Goal: Task Accomplishment & Management: Complete application form

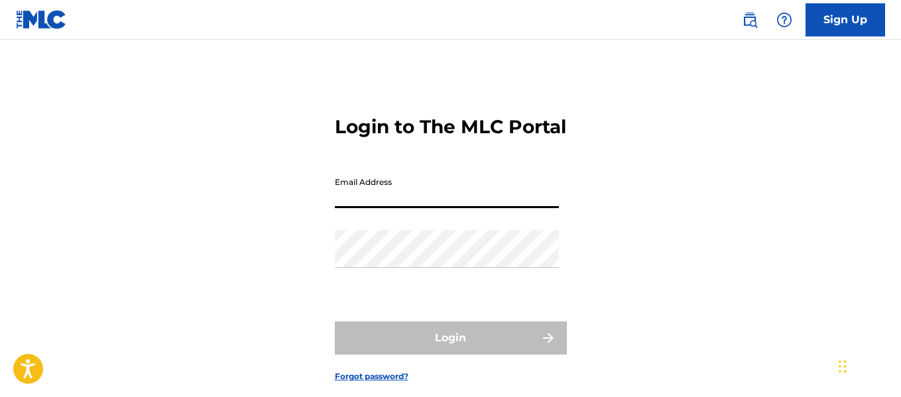
click at [482, 208] on input "Email Address" at bounding box center [447, 189] width 224 height 38
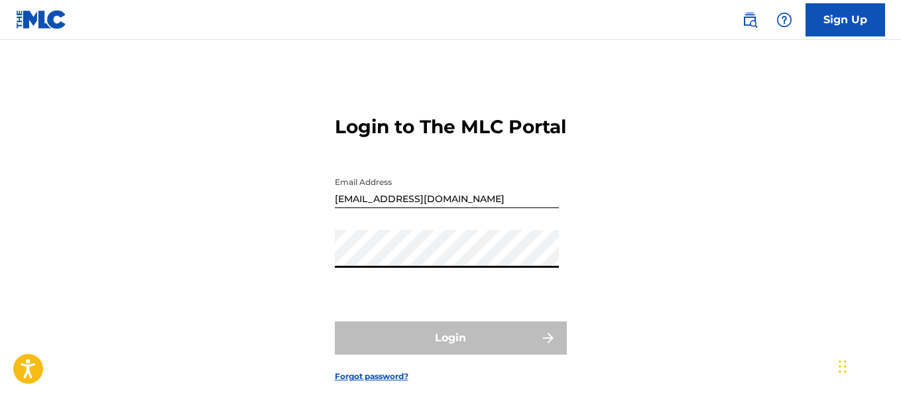
type input "[EMAIL_ADDRESS][DOMAIN_NAME]"
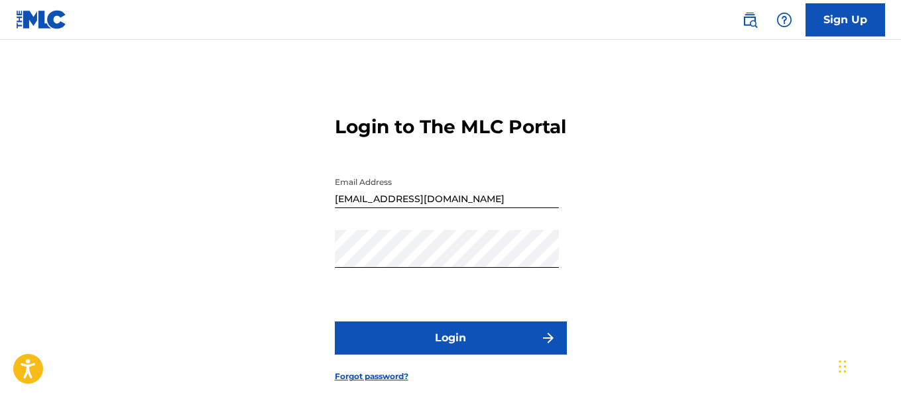
click at [423, 352] on button "Login" at bounding box center [451, 337] width 232 height 33
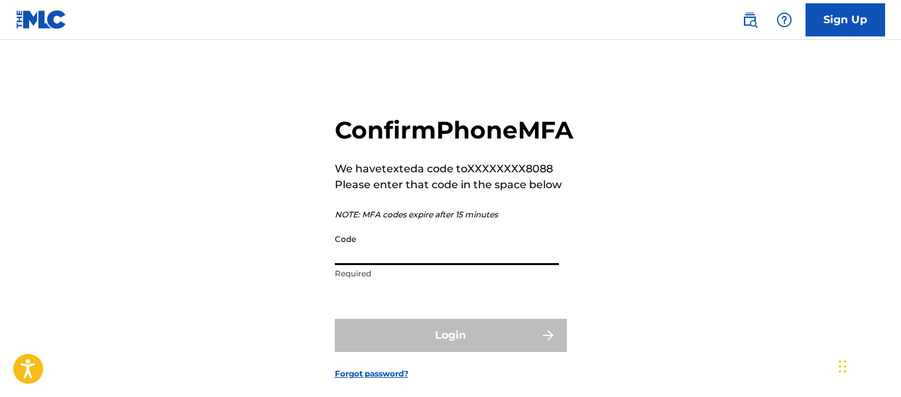
click at [432, 265] on input "Code" at bounding box center [447, 246] width 224 height 38
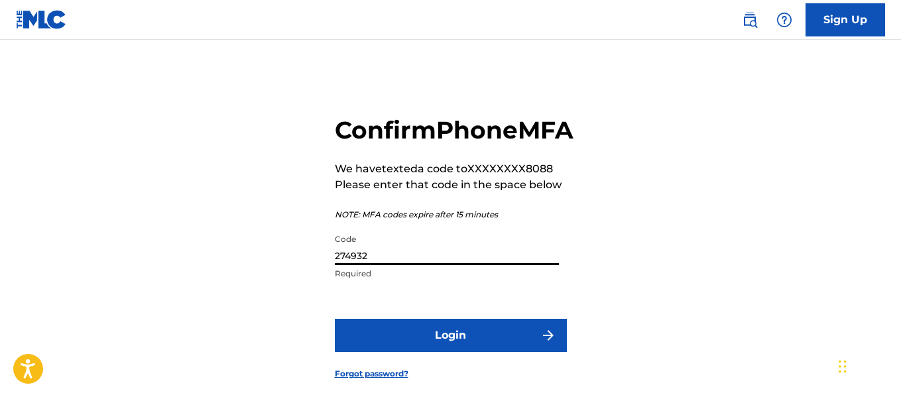
type input "274932"
click at [335, 319] on button "Login" at bounding box center [451, 335] width 232 height 33
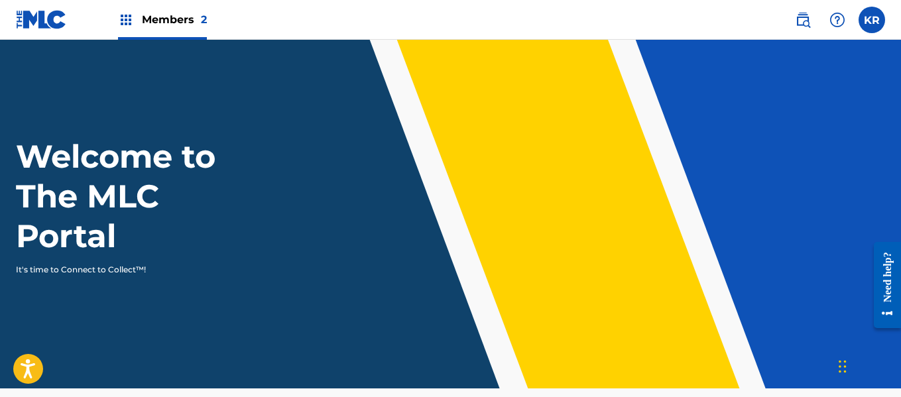
click at [158, 17] on span "Members 2" at bounding box center [174, 19] width 65 height 15
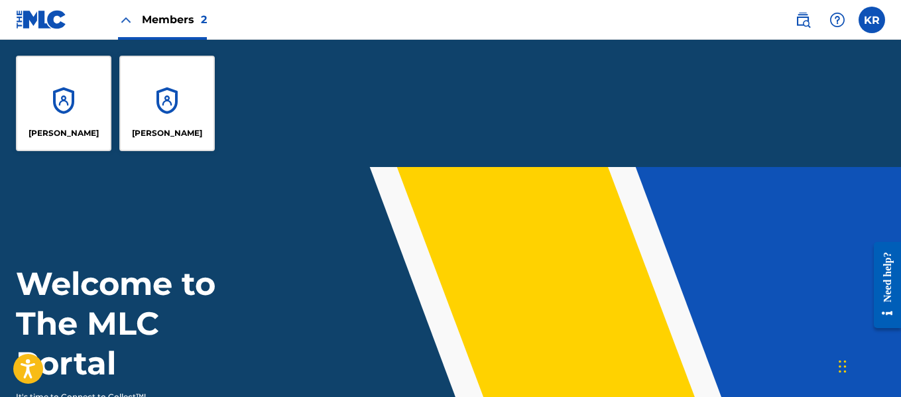
click at [159, 107] on div "[PERSON_NAME]" at bounding box center [166, 103] width 95 height 95
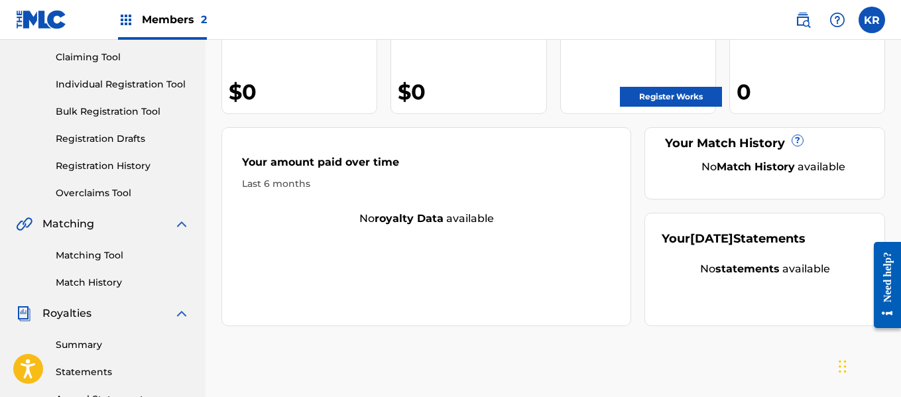
scroll to position [64, 0]
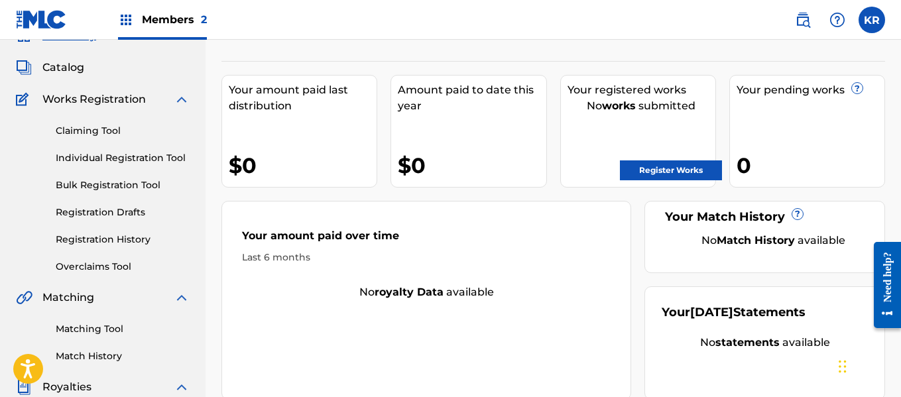
click at [170, 27] on span "Members 2" at bounding box center [174, 19] width 65 height 15
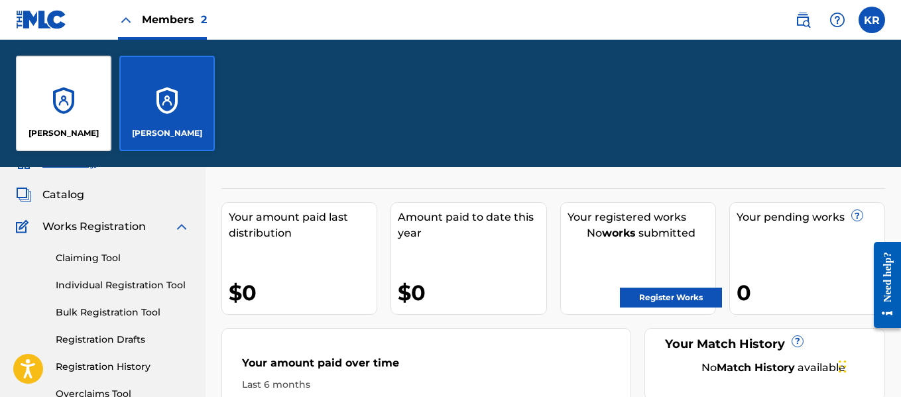
scroll to position [192, 0]
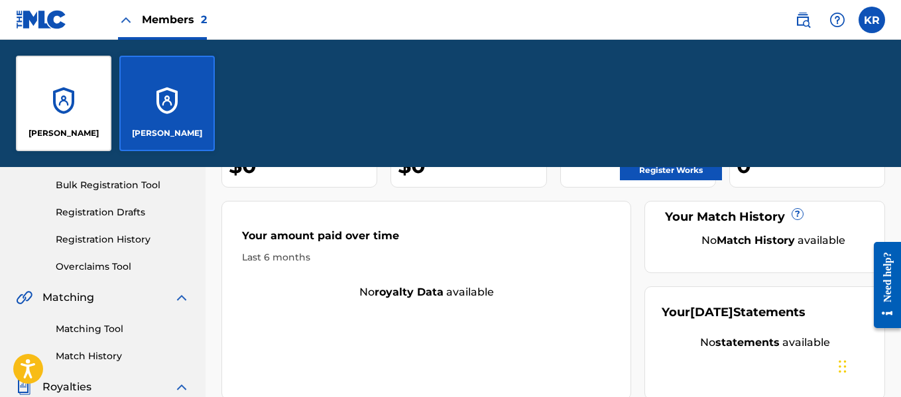
click at [62, 95] on div "[PERSON_NAME]" at bounding box center [63, 103] width 95 height 95
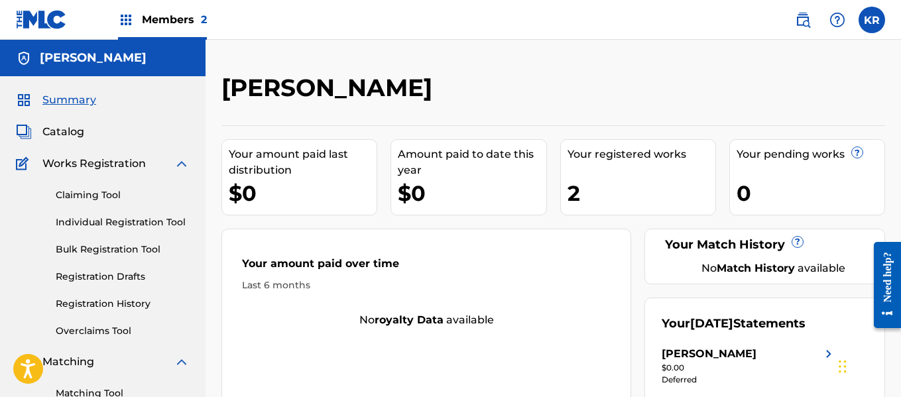
click at [173, 15] on span "Members 2" at bounding box center [174, 19] width 65 height 15
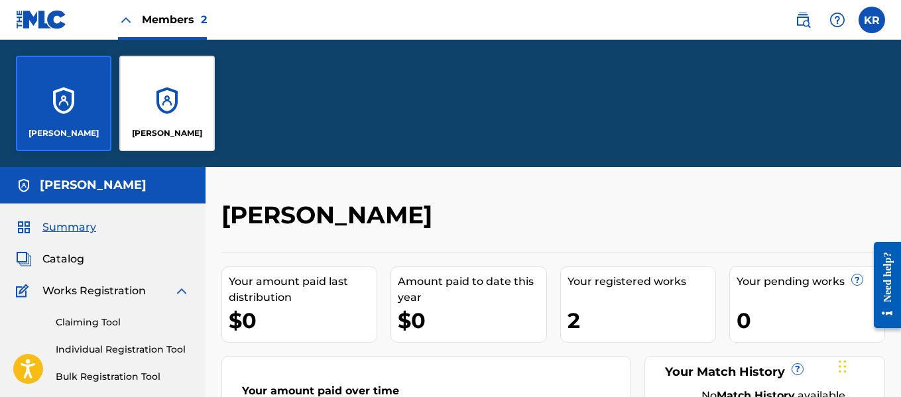
click at [138, 92] on div "[PERSON_NAME]" at bounding box center [166, 103] width 95 height 95
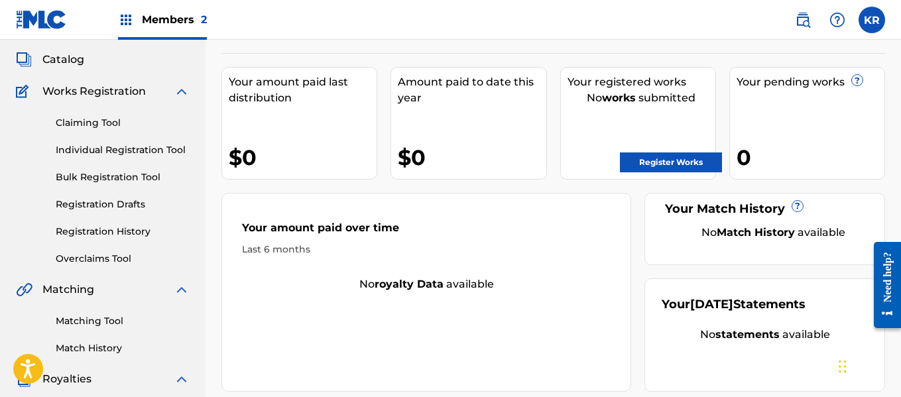
scroll to position [81, 0]
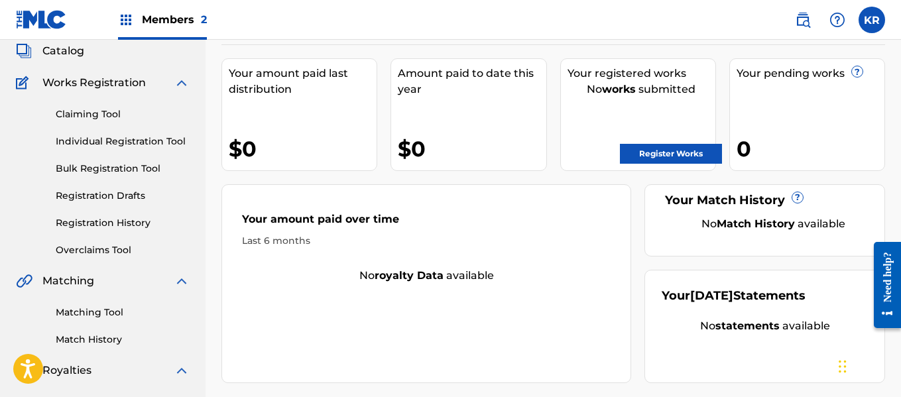
click at [676, 162] on link "Register Works" at bounding box center [671, 154] width 102 height 20
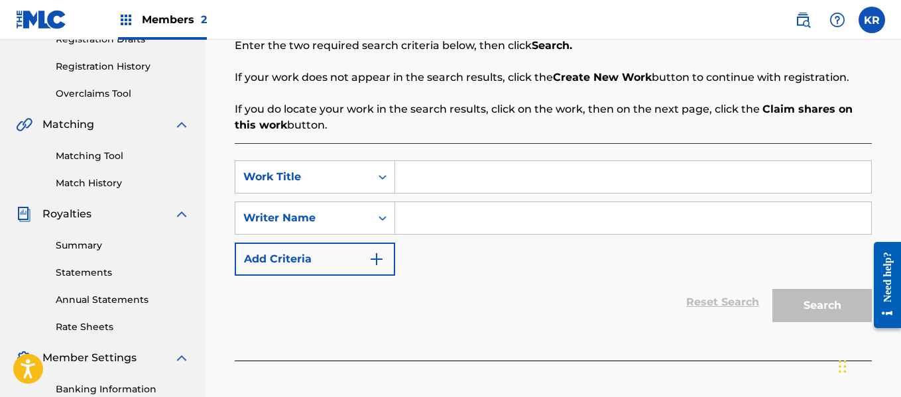
scroll to position [240, 0]
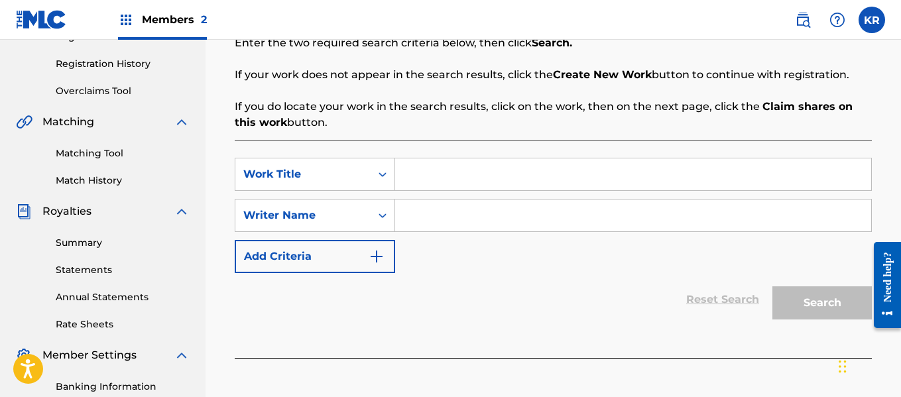
click at [443, 180] on input "Search Form" at bounding box center [633, 174] width 476 height 32
click at [431, 211] on input "Search Form" at bounding box center [633, 215] width 476 height 32
type input "[PERSON_NAME]"
click at [592, 283] on div "Reset Search Search" at bounding box center [553, 299] width 637 height 53
click at [476, 186] on input "Search Form" at bounding box center [633, 174] width 476 height 32
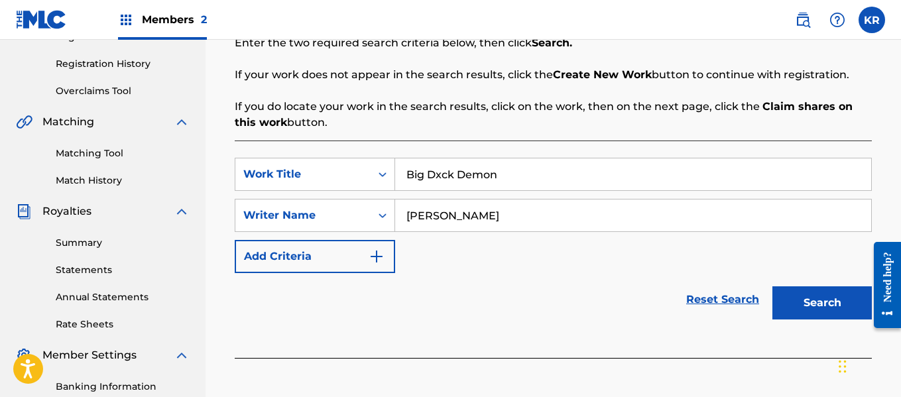
type input "Big Dxck Demon"
click at [826, 302] on button "Search" at bounding box center [821, 302] width 99 height 33
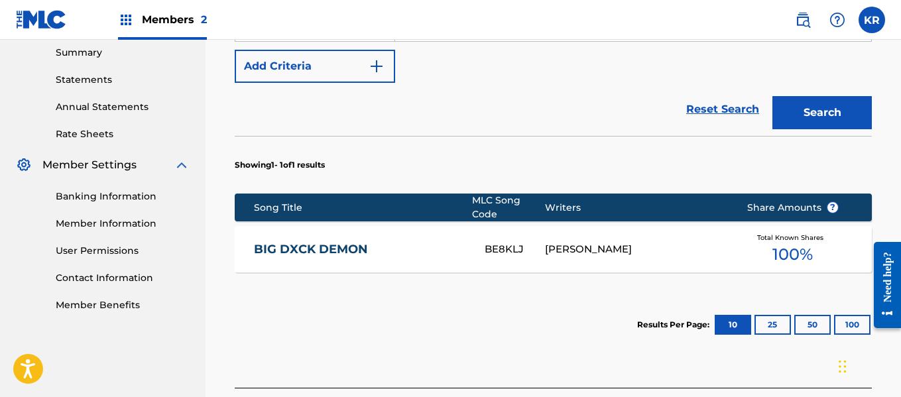
scroll to position [424, 0]
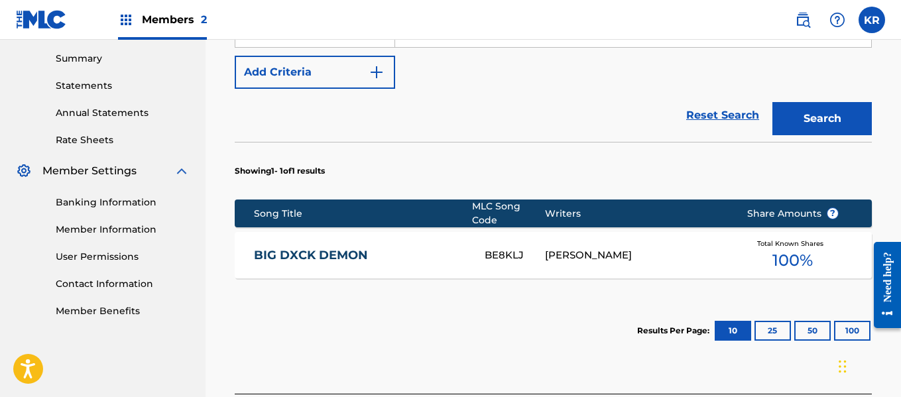
click at [314, 248] on link "BIG DXCK DEMON" at bounding box center [360, 255] width 213 height 15
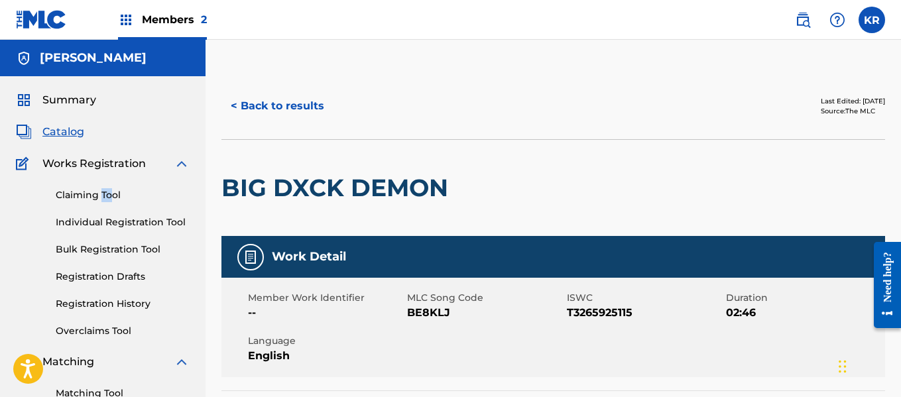
drag, startPoint x: 101, startPoint y: 205, endPoint x: 110, endPoint y: 195, distance: 14.1
click at [110, 195] on div "Claiming Tool Individual Registration Tool Bulk Registration Tool Registration …" at bounding box center [103, 255] width 174 height 166
click at [110, 195] on link "Claiming Tool" at bounding box center [123, 195] width 134 height 14
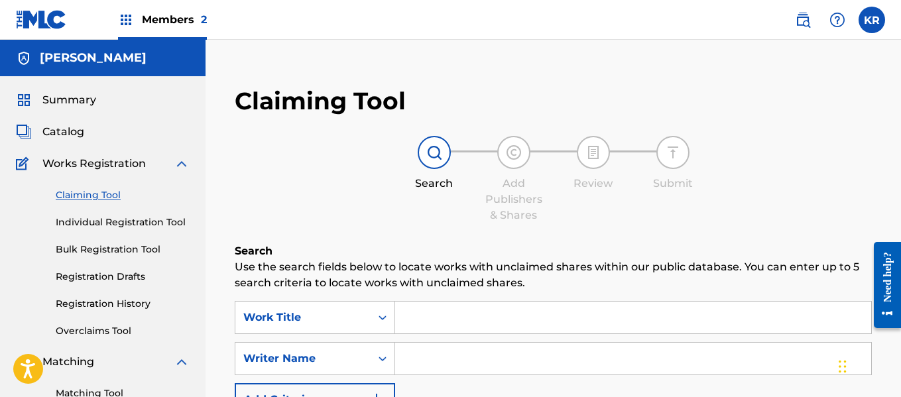
click at [514, 309] on input "Search Form" at bounding box center [633, 318] width 476 height 32
type input "big dxck demon"
type input "[PERSON_NAME]"
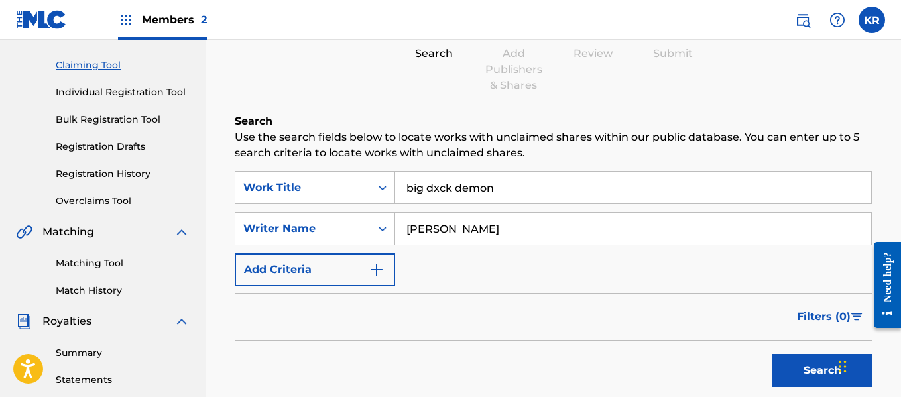
scroll to position [145, 0]
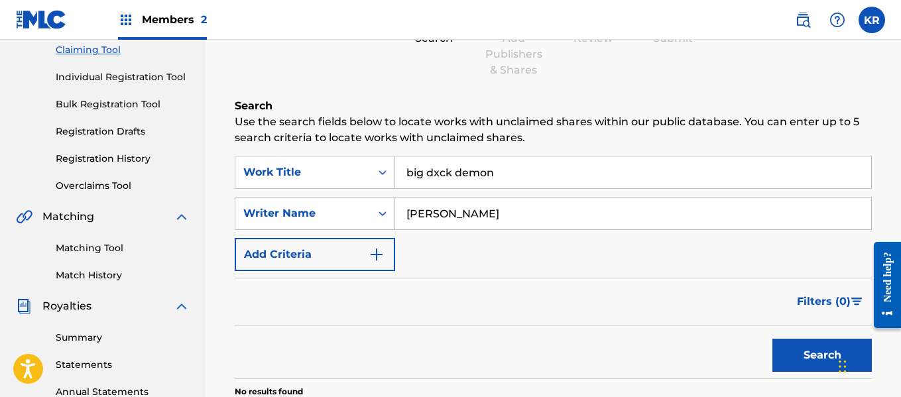
click at [811, 360] on button "Search" at bounding box center [821, 355] width 99 height 33
drag, startPoint x: 900, startPoint y: 170, endPoint x: 765, endPoint y: 225, distance: 145.7
click at [765, 225] on div "Claiming Tool Search Add Publishers & Shares Review Submit Search Use the searc…" at bounding box center [552, 270] width 695 height 685
click at [765, 225] on input "[PERSON_NAME]" at bounding box center [633, 213] width 476 height 32
click at [700, 256] on div "SearchWithCriteria0b7d2052-39e6-4cf9-bffb-23fa4e440c63 Work Title big dxck demo…" at bounding box center [553, 213] width 637 height 115
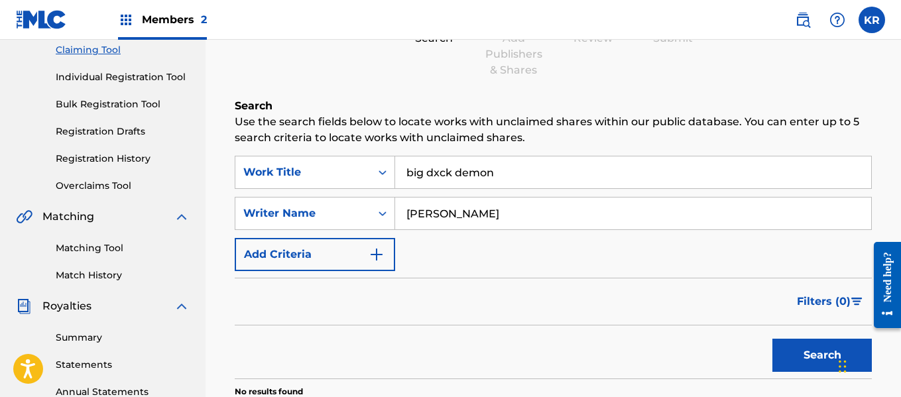
click at [464, 166] on input "big dxck demon" at bounding box center [633, 172] width 476 height 32
type input "Big Dxck Demon"
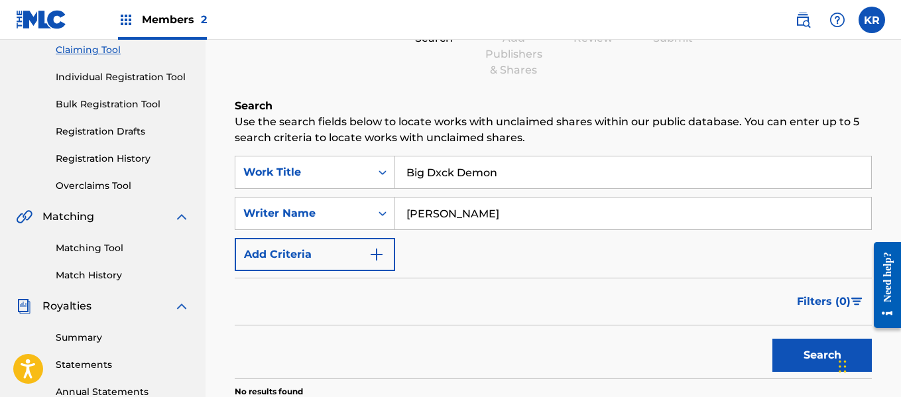
click at [814, 360] on button "Search" at bounding box center [821, 355] width 99 height 33
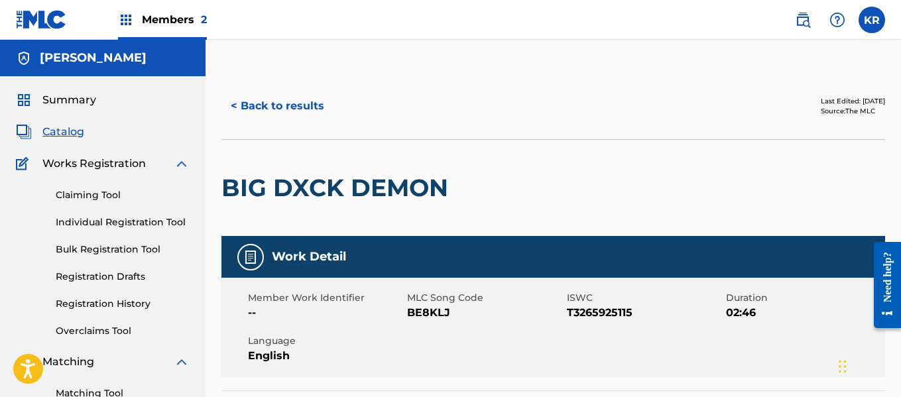
click at [168, 14] on span "Members 2" at bounding box center [174, 19] width 65 height 15
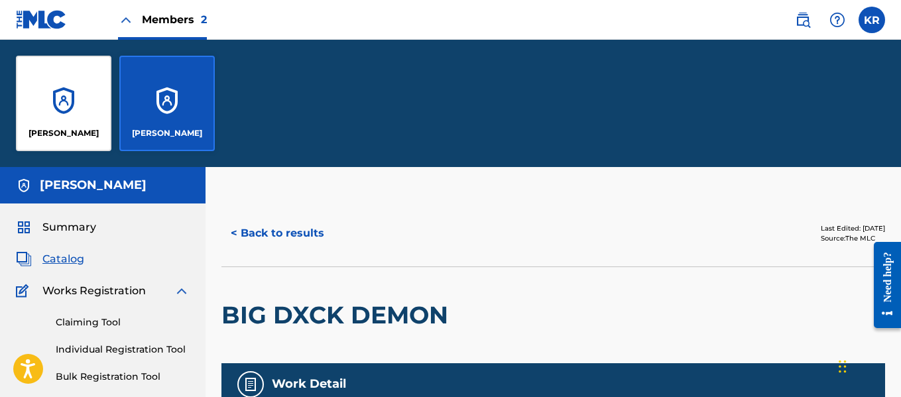
click at [162, 113] on div "[PERSON_NAME]" at bounding box center [166, 103] width 95 height 95
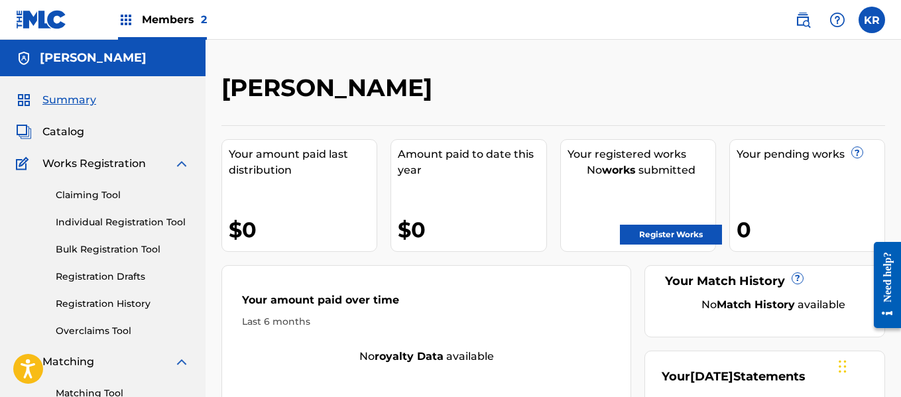
click at [78, 133] on span "Catalog" at bounding box center [63, 132] width 42 height 16
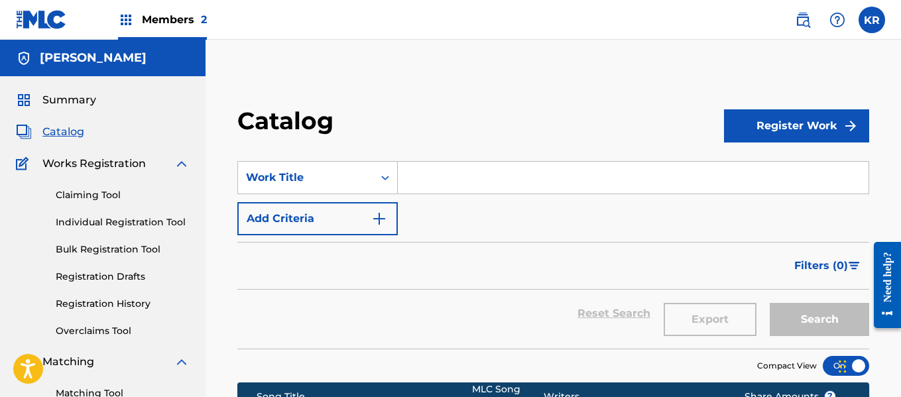
click at [78, 133] on span "Catalog" at bounding box center [63, 132] width 42 height 16
click at [183, 16] on span "Members 2" at bounding box center [174, 19] width 65 height 15
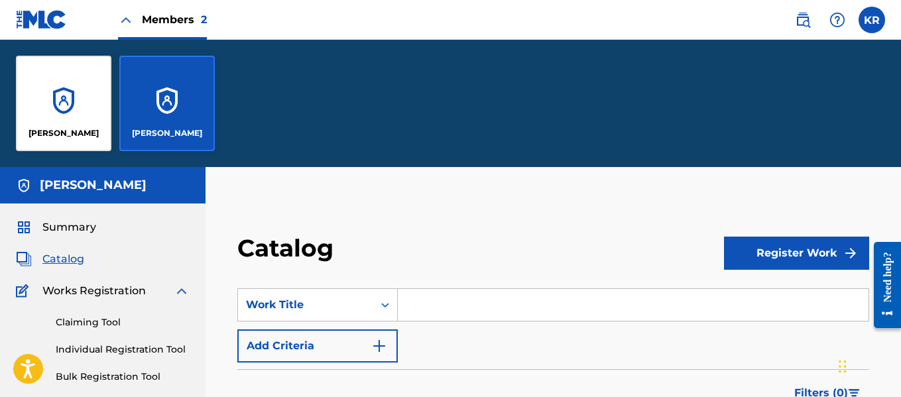
click at [70, 93] on div "[PERSON_NAME]" at bounding box center [63, 103] width 95 height 95
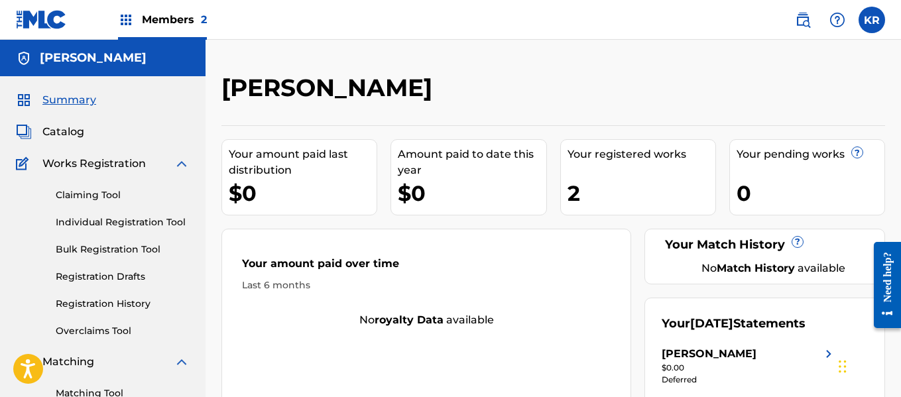
click at [68, 138] on span "Catalog" at bounding box center [63, 132] width 42 height 16
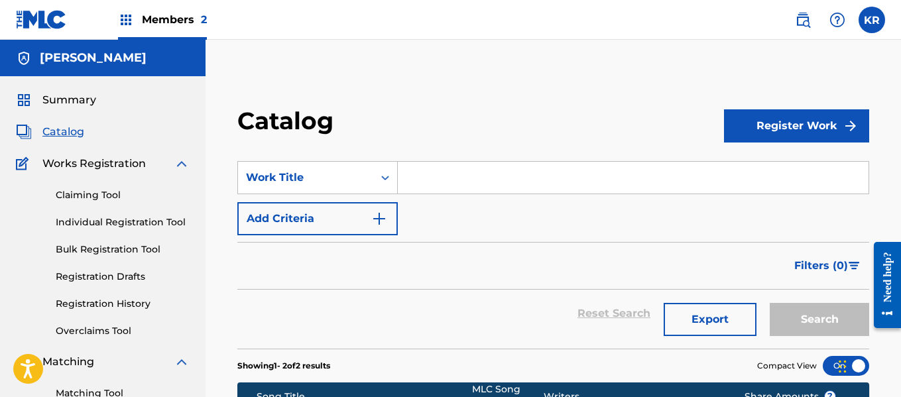
click at [444, 191] on input "Search Form" at bounding box center [633, 178] width 470 height 32
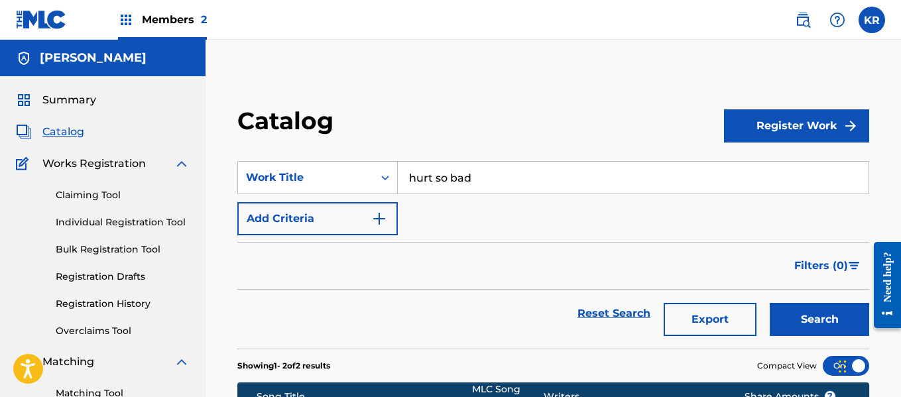
type input "hurt so bad"
click at [821, 119] on button "Register Work" at bounding box center [796, 125] width 145 height 33
click at [768, 174] on link "Individual" at bounding box center [796, 169] width 145 height 32
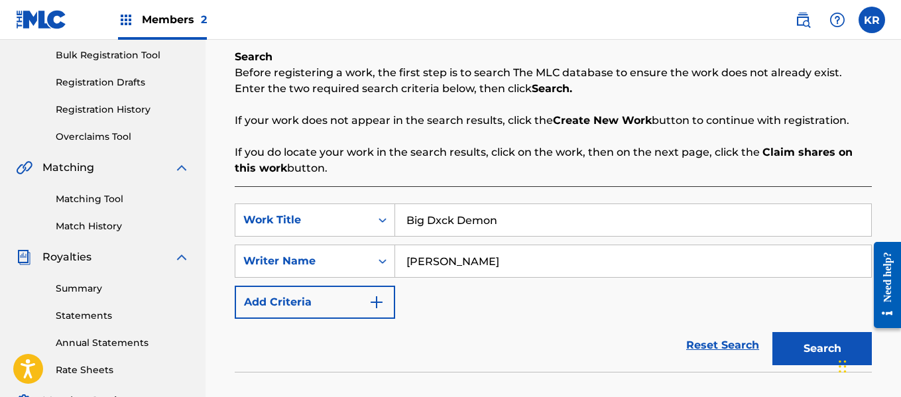
scroll to position [223, 0]
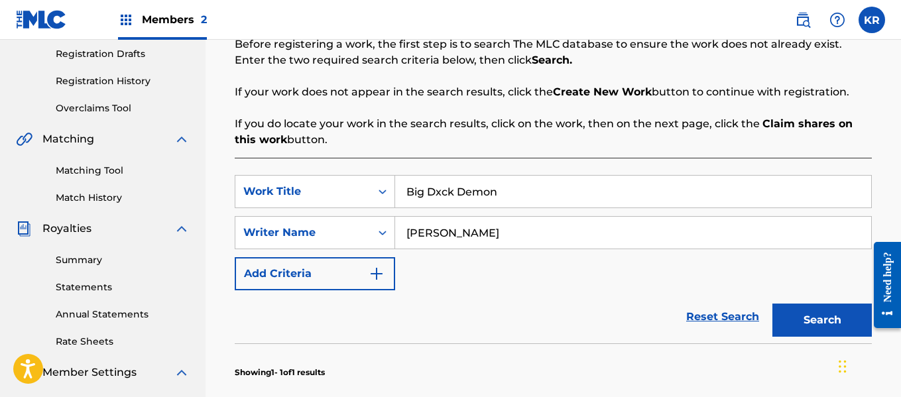
click at [586, 189] on input "Big Dxck Demon" at bounding box center [633, 192] width 476 height 32
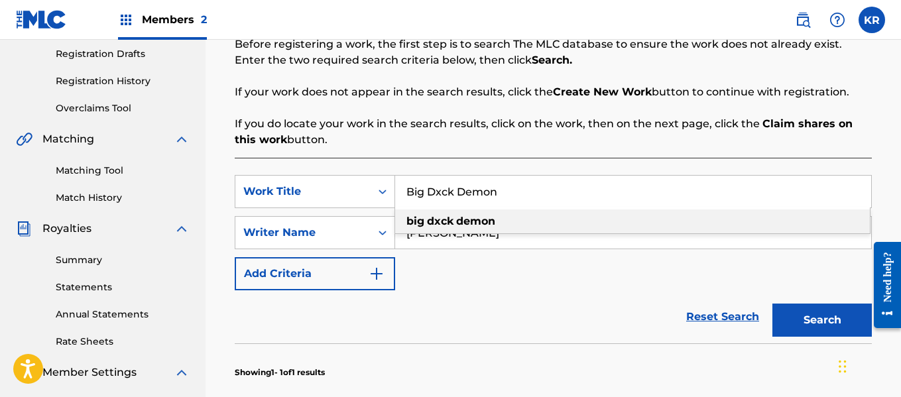
click at [586, 189] on input "Big Dxck Demon" at bounding box center [633, 192] width 476 height 32
type input "B"
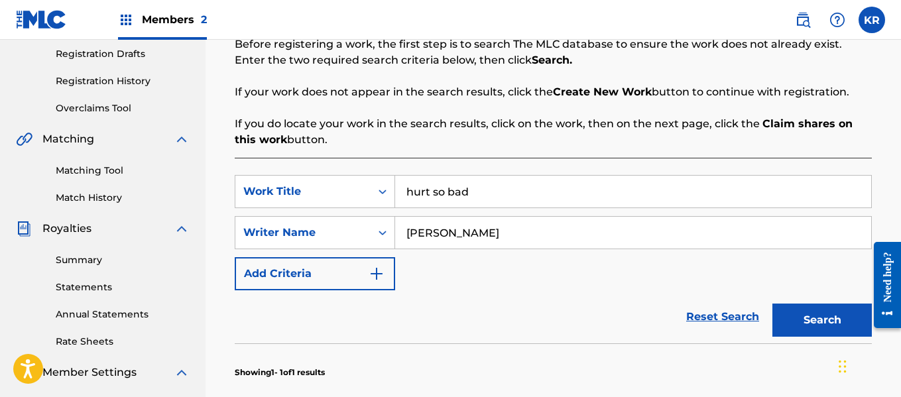
type input "hurt so bad"
click at [772, 303] on button "Search" at bounding box center [821, 319] width 99 height 33
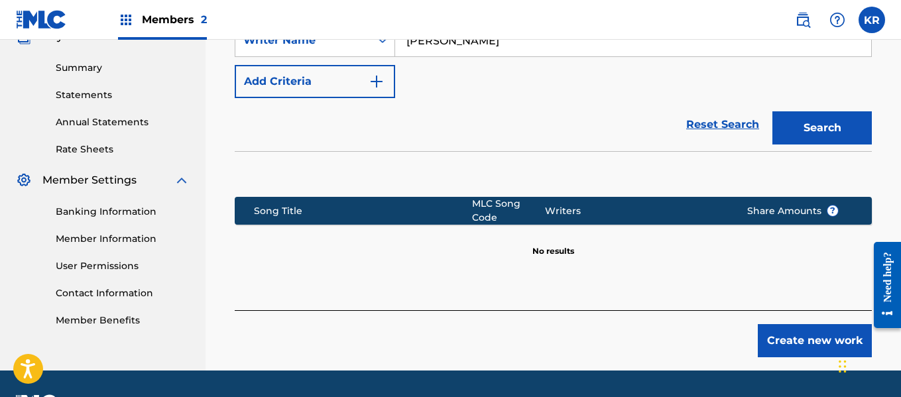
scroll to position [435, 0]
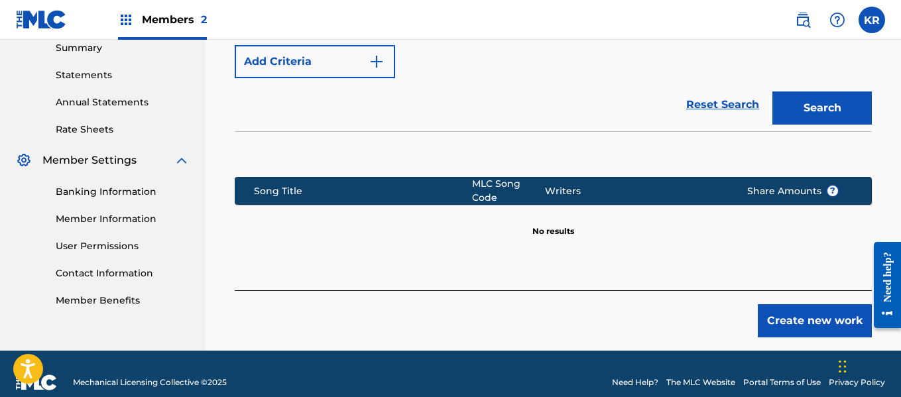
click at [784, 313] on button "Create new work" at bounding box center [814, 320] width 114 height 33
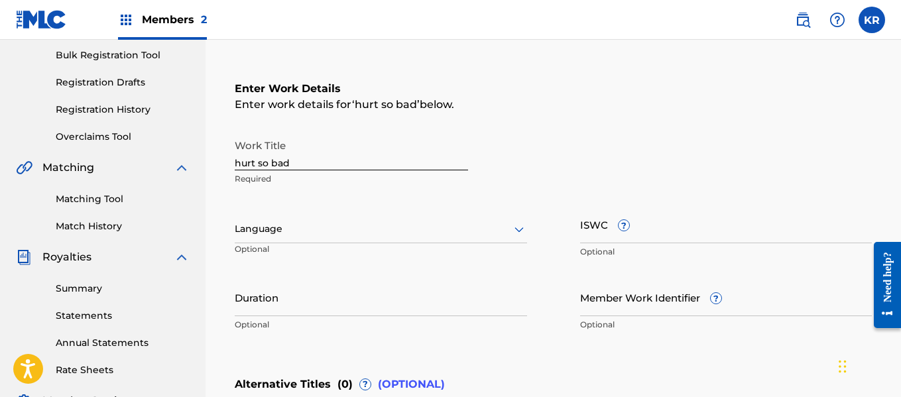
scroll to position [154, 0]
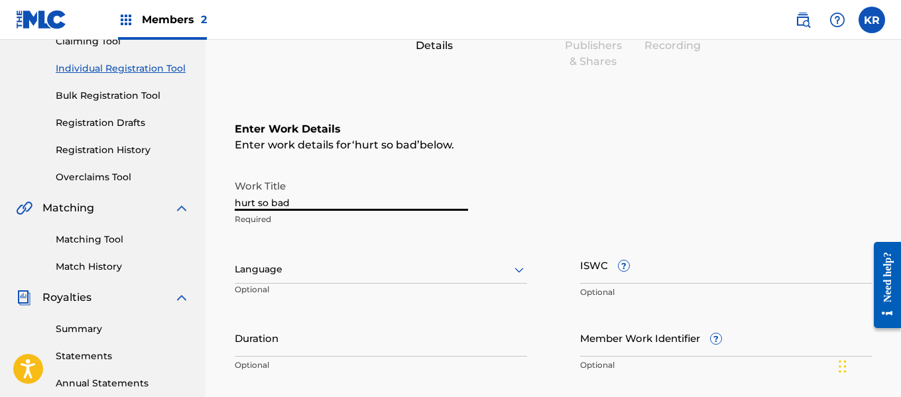
click at [319, 200] on input "hurt so bad" at bounding box center [351, 192] width 233 height 38
click at [721, 258] on input "ISWC ?" at bounding box center [726, 265] width 292 height 38
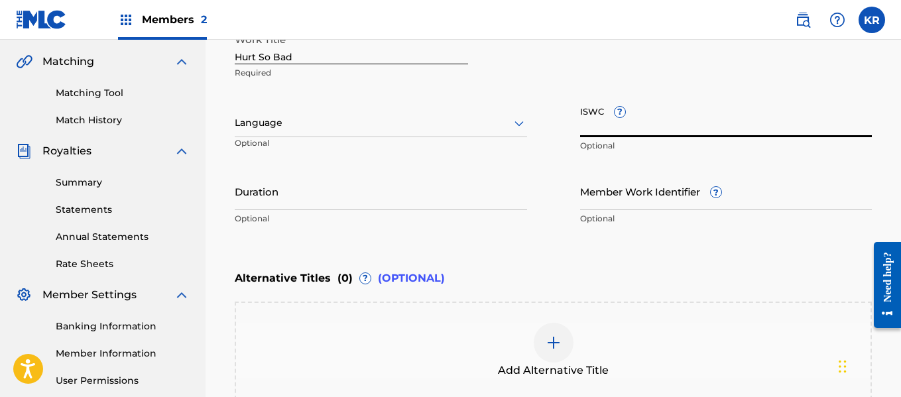
scroll to position [377, 0]
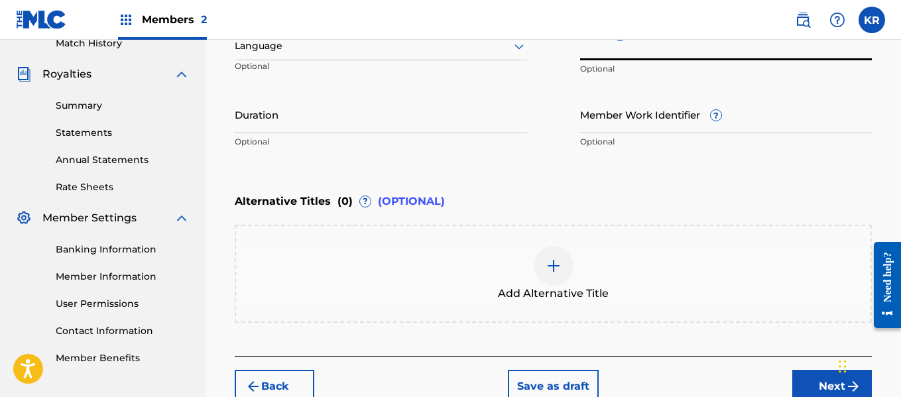
click at [431, 111] on input "Duration" at bounding box center [381, 114] width 292 height 38
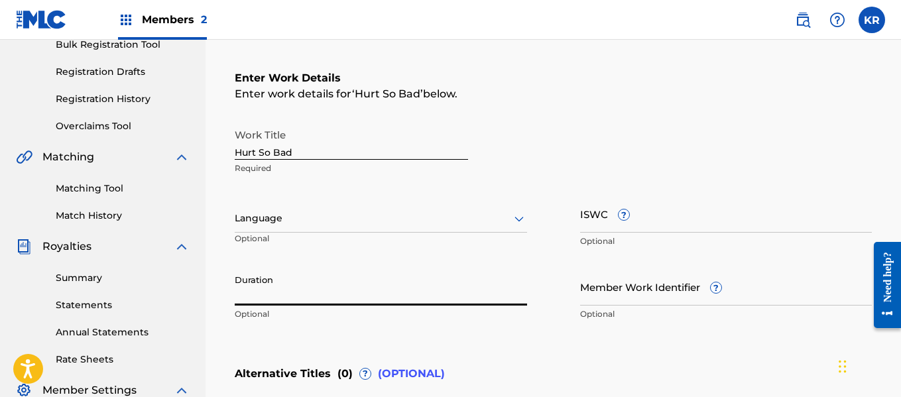
scroll to position [199, 0]
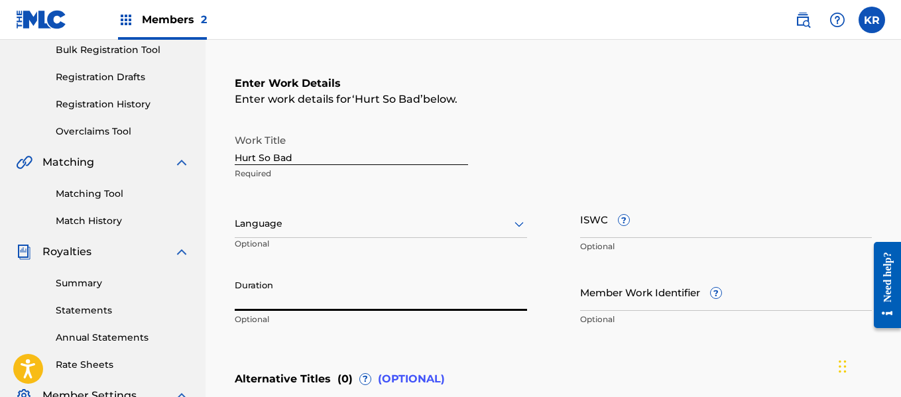
click at [298, 160] on input "Hurt So Bad" at bounding box center [351, 146] width 233 height 38
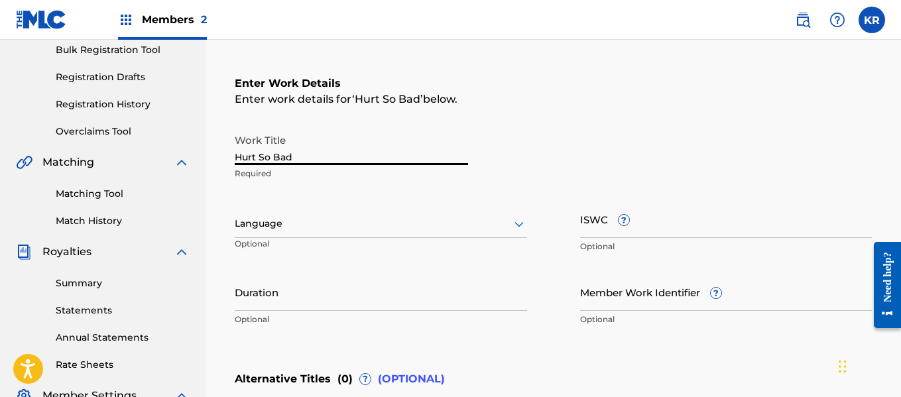
click at [298, 160] on input "Hurt So Bad" at bounding box center [351, 146] width 233 height 38
paste input "andsome Devil"
type input "Handsome Devil"
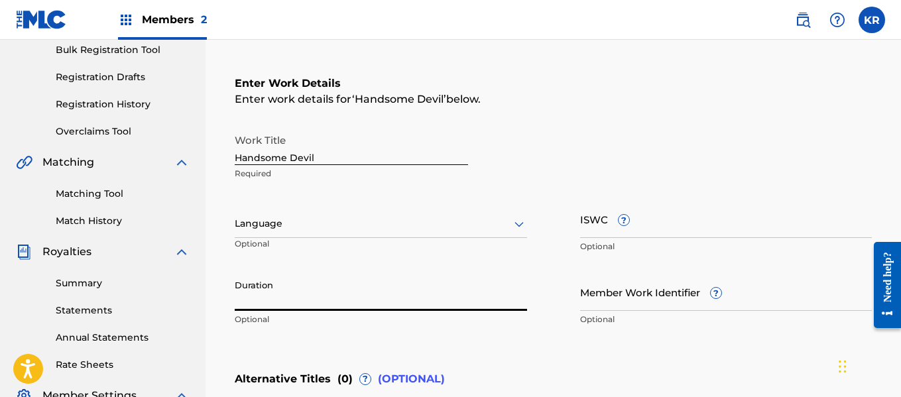
click at [282, 300] on input "Duration" at bounding box center [381, 292] width 292 height 38
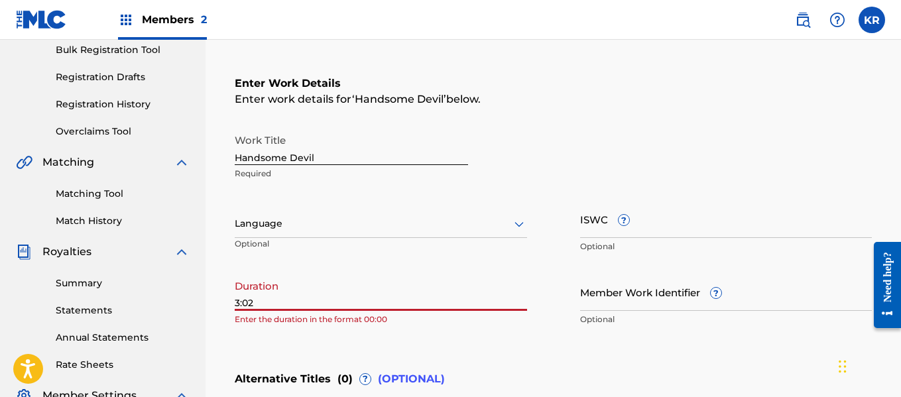
click at [237, 303] on input "3:02" at bounding box center [381, 292] width 292 height 38
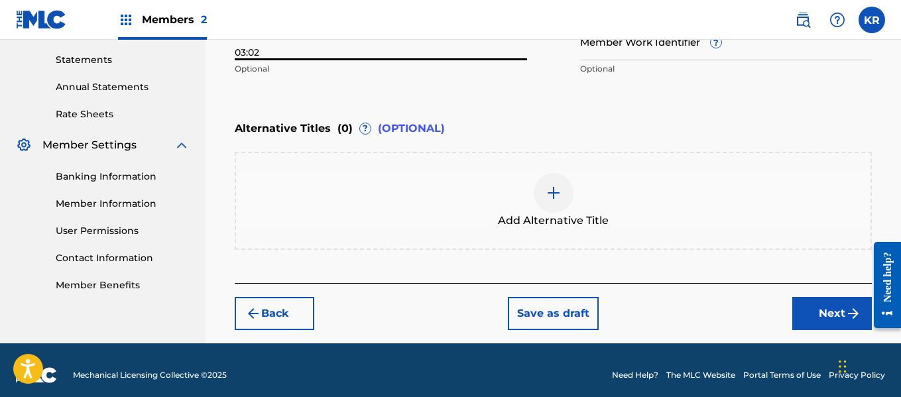
scroll to position [460, 0]
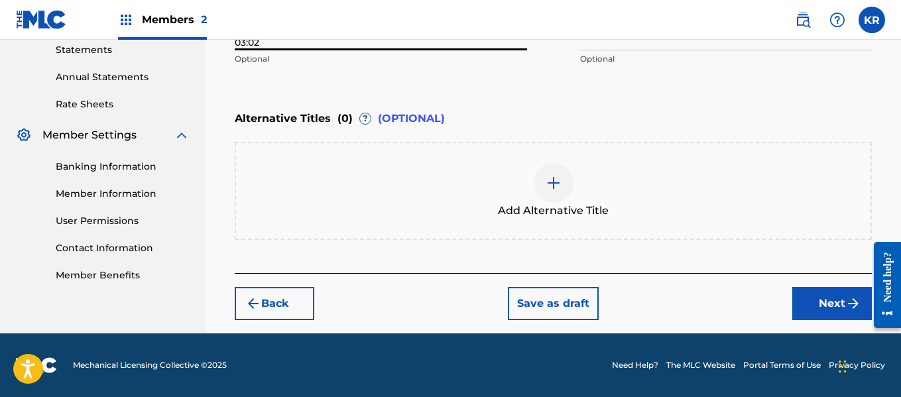
type input "03:02"
click at [804, 303] on button "Next" at bounding box center [832, 303] width 80 height 33
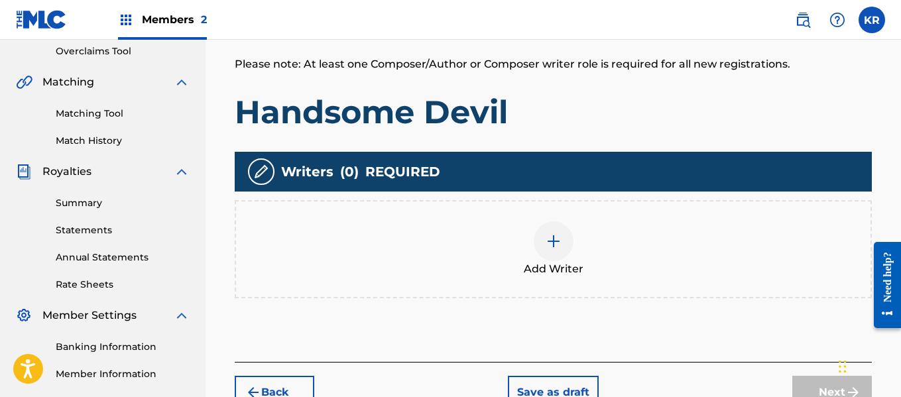
scroll to position [285, 0]
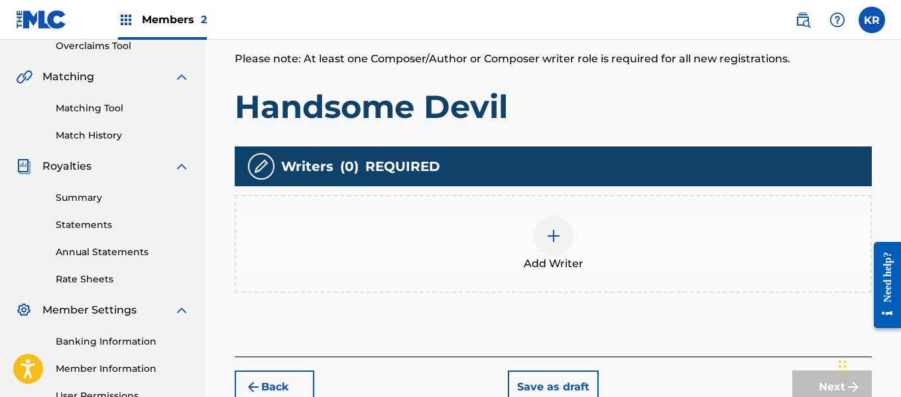
click at [519, 254] on div "Add Writer" at bounding box center [553, 244] width 634 height 56
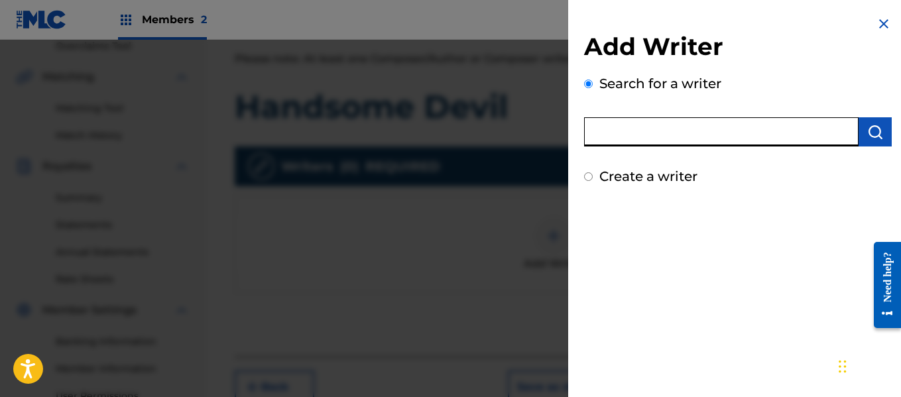
click at [670, 123] on input "text" at bounding box center [721, 131] width 274 height 29
type input "Kameron richardson"
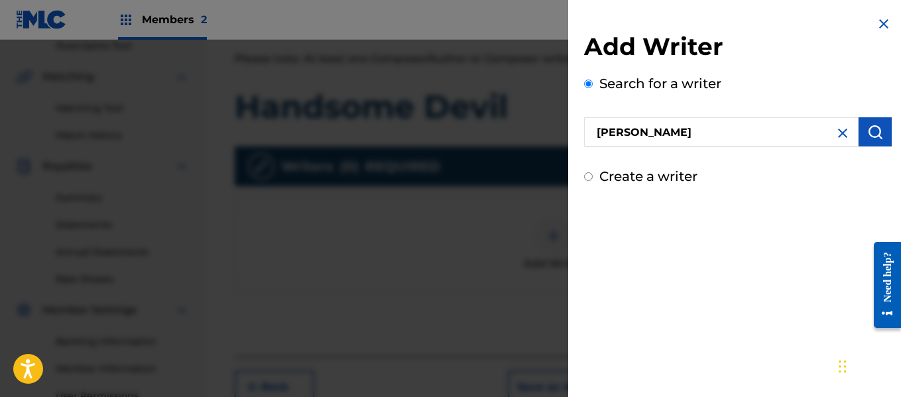
click at [875, 137] on img "submit" at bounding box center [875, 132] width 16 height 16
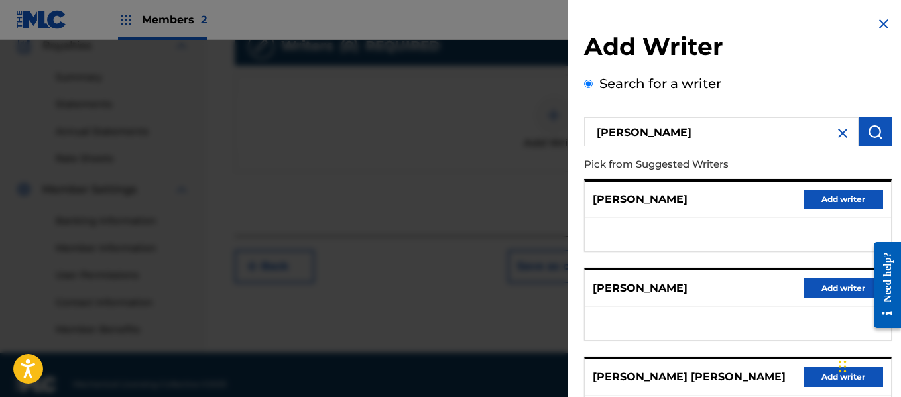
scroll to position [362, 0]
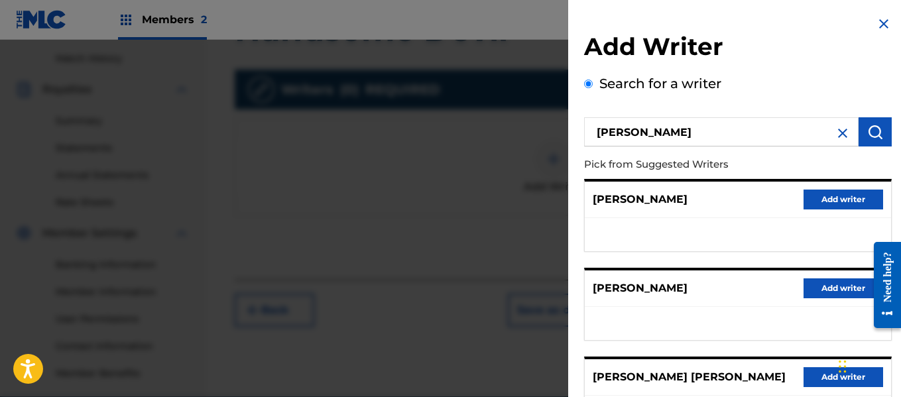
click at [874, 85] on div "Search for a writer Kameron richardson Pick from Suggested Writers KAMERON CROC…" at bounding box center [737, 364] width 307 height 581
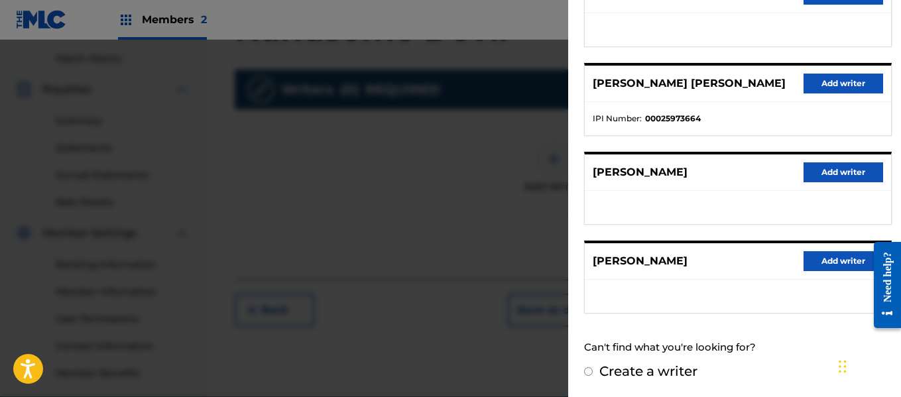
scroll to position [388, 0]
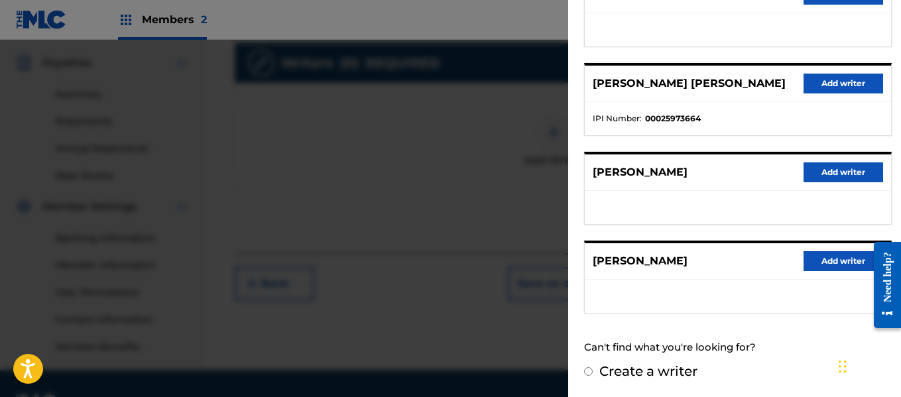
drag, startPoint x: 738, startPoint y: 221, endPoint x: 745, endPoint y: 220, distance: 6.7
click at [745, 220] on ul at bounding box center [737, 207] width 306 height 33
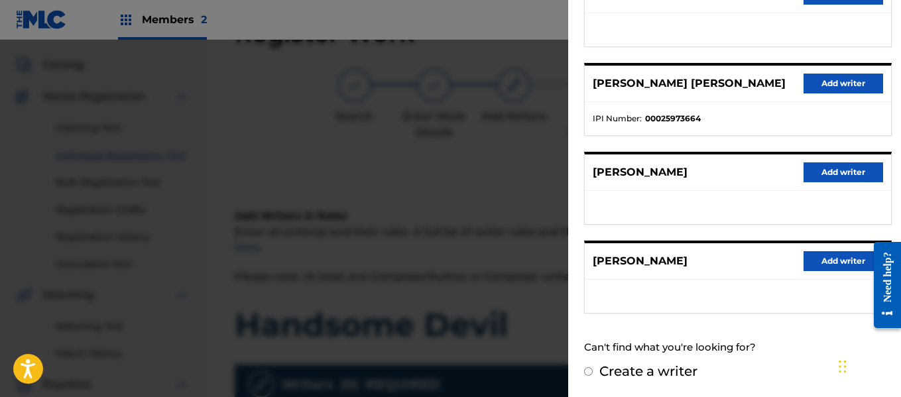
scroll to position [0, 0]
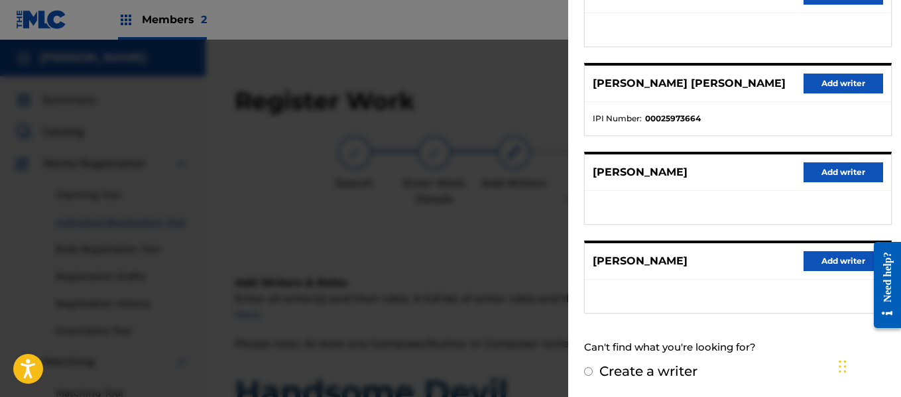
click at [404, 131] on div at bounding box center [450, 238] width 901 height 397
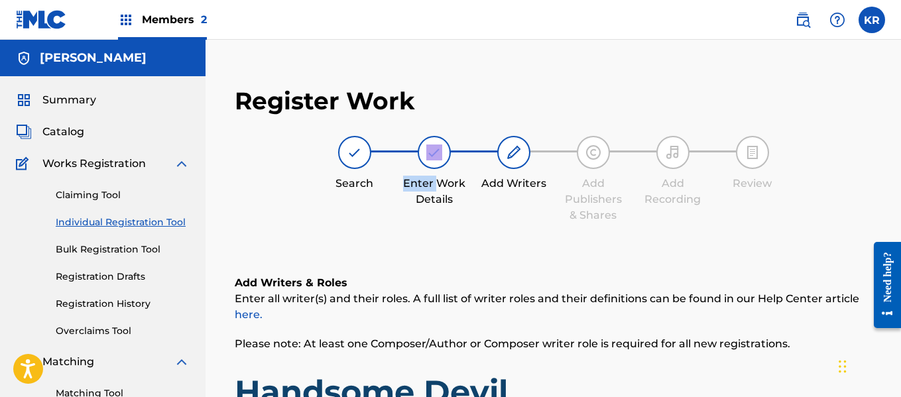
click at [404, 131] on div "Register Work Search Enter Work Details Add Writers Add Publishers & Shares Add…" at bounding box center [552, 387] width 663 height 629
click at [423, 137] on div "Enter Work Details" at bounding box center [434, 172] width 66 height 72
drag, startPoint x: 74, startPoint y: 62, endPoint x: 150, endPoint y: 21, distance: 86.3
drag, startPoint x: 150, startPoint y: 21, endPoint x: 127, endPoint y: 21, distance: 23.9
click at [127, 21] on img at bounding box center [126, 20] width 16 height 16
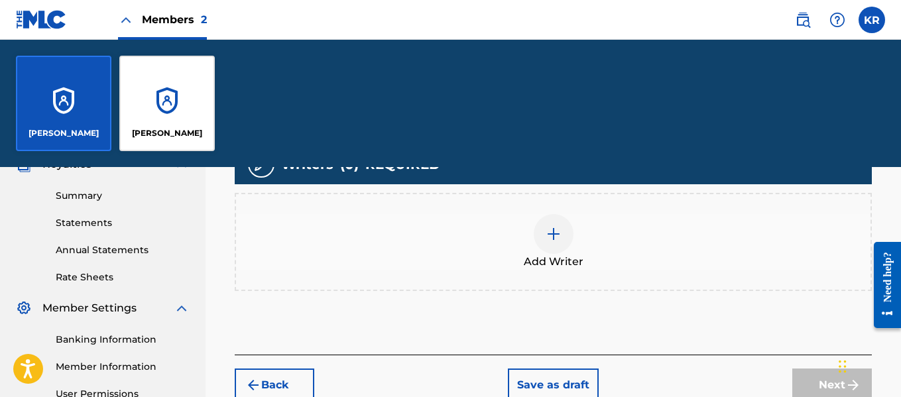
scroll to position [412, 0]
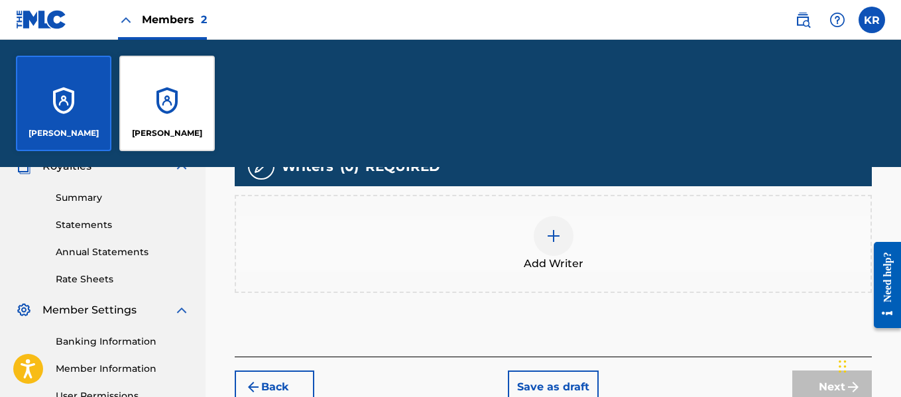
click at [565, 229] on div at bounding box center [553, 236] width 40 height 40
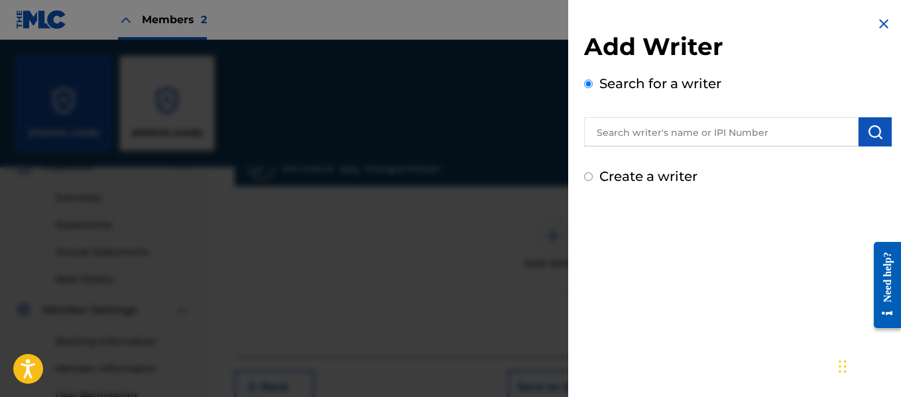
drag, startPoint x: 657, startPoint y: 115, endPoint x: 653, endPoint y: 122, distance: 8.1
click at [653, 122] on div at bounding box center [737, 129] width 307 height 33
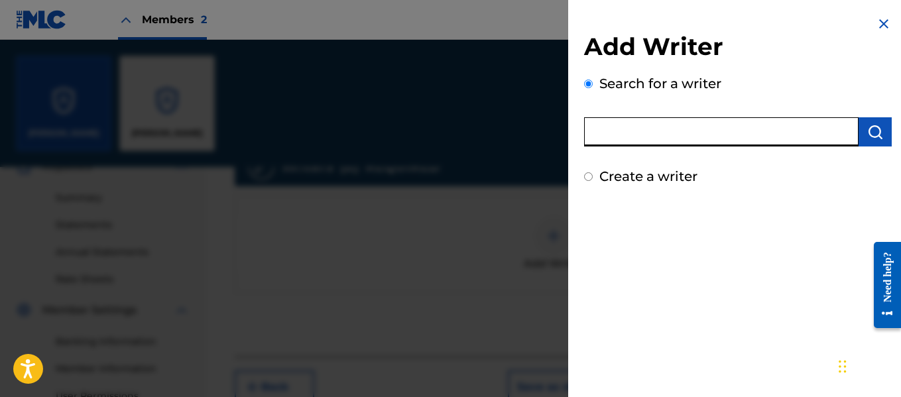
click at [653, 122] on input "text" at bounding box center [721, 131] width 274 height 29
paste input "00640102112"
type input "00640102112"
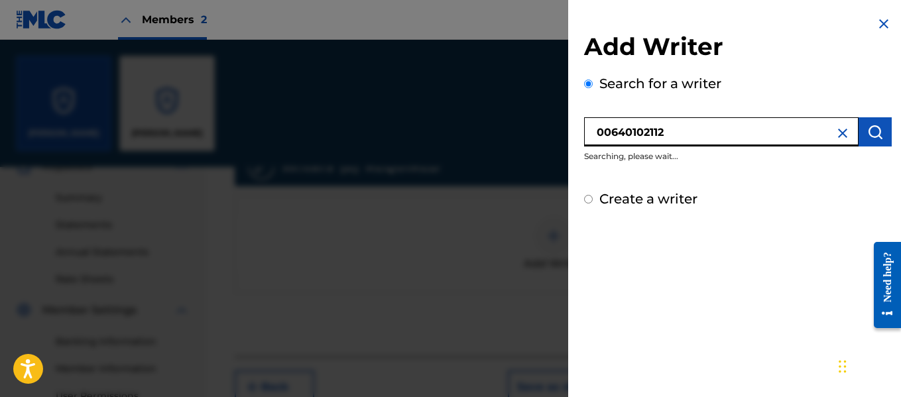
click at [678, 125] on input "00640102112" at bounding box center [721, 131] width 274 height 29
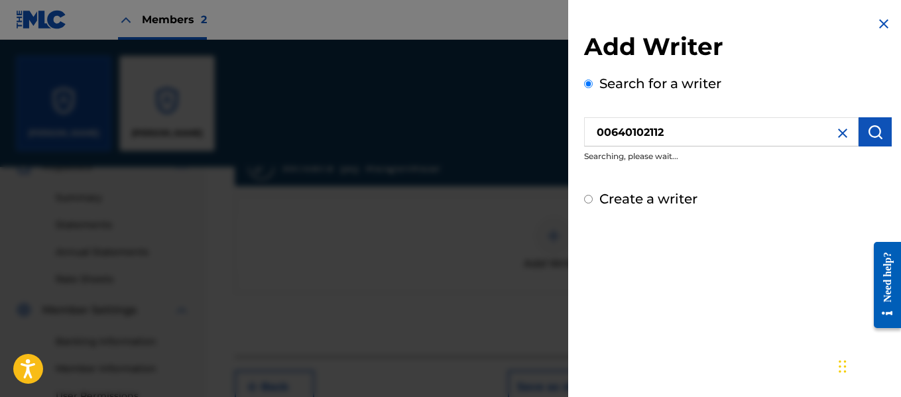
click at [884, 21] on img at bounding box center [883, 24] width 16 height 16
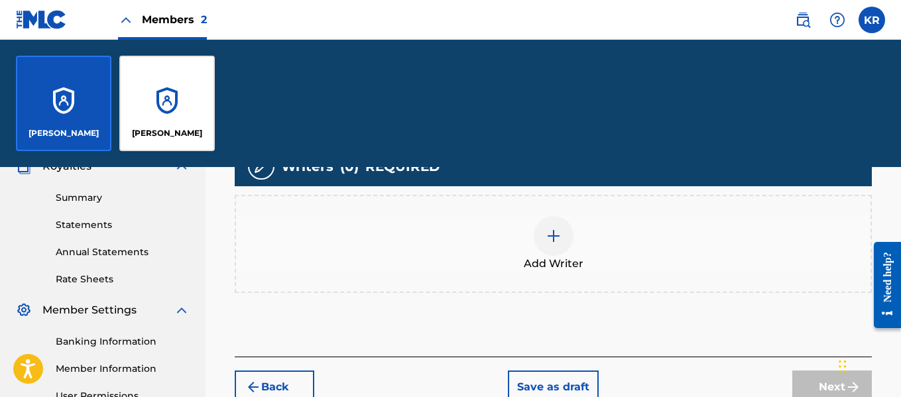
click at [174, 95] on div "[PERSON_NAME]" at bounding box center [166, 103] width 95 height 95
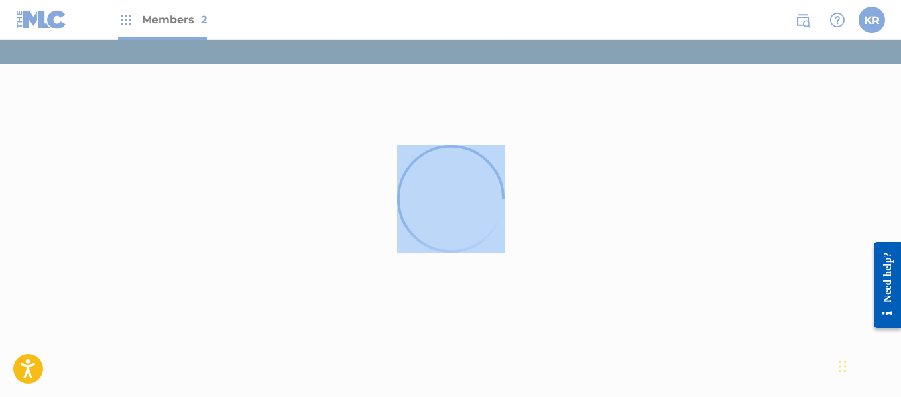
drag, startPoint x: 39, startPoint y: 25, endPoint x: 62, endPoint y: -36, distance: 65.2
click at [62, 0] on html "Accessibility Screen-Reader Guide, Feedback, and Issue Reporting | New window C…" at bounding box center [450, 198] width 901 height 397
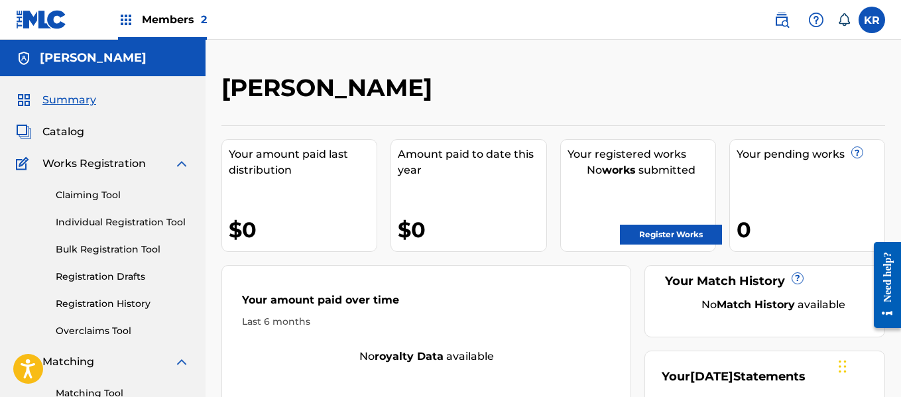
click at [676, 237] on link "Register Works" at bounding box center [671, 235] width 102 height 20
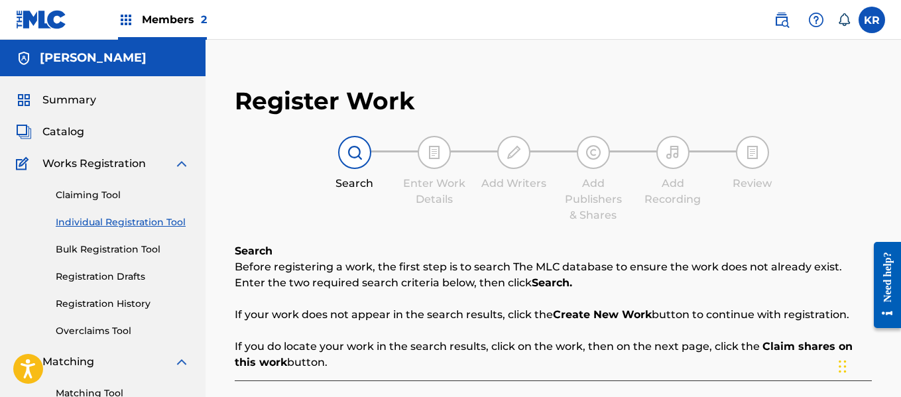
click at [148, 19] on span "Members 2" at bounding box center [174, 19] width 65 height 15
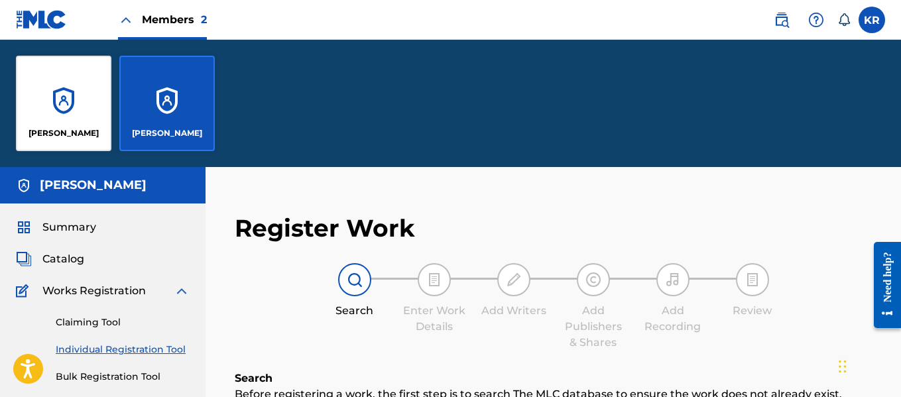
click at [61, 85] on div "[PERSON_NAME]" at bounding box center [63, 103] width 95 height 95
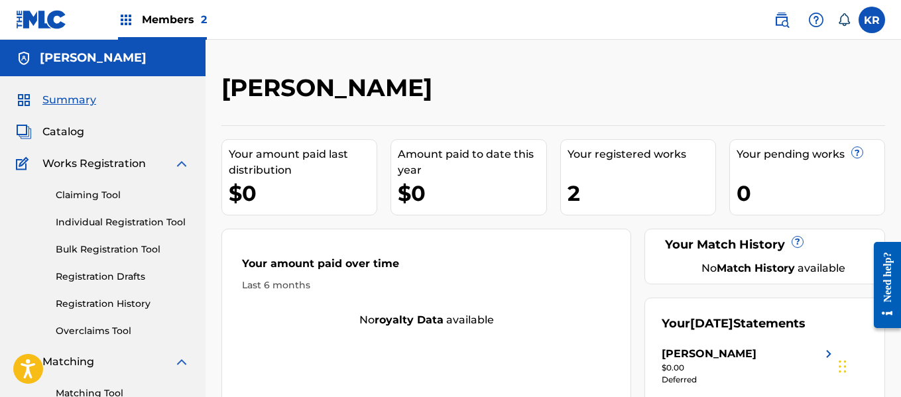
click at [115, 197] on link "Claiming Tool" at bounding box center [123, 195] width 134 height 14
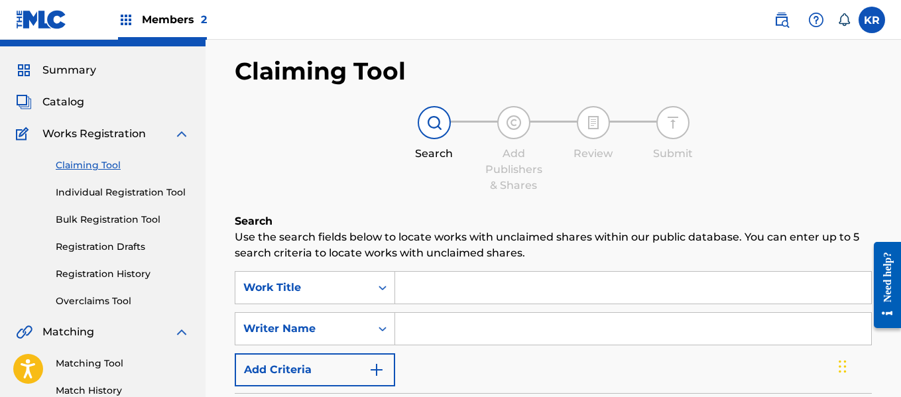
scroll to position [4, 0]
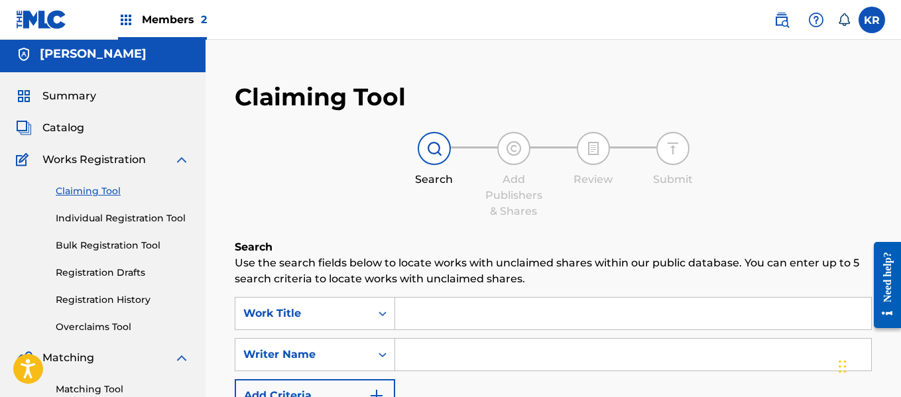
click at [108, 214] on link "Individual Registration Tool" at bounding box center [123, 218] width 134 height 14
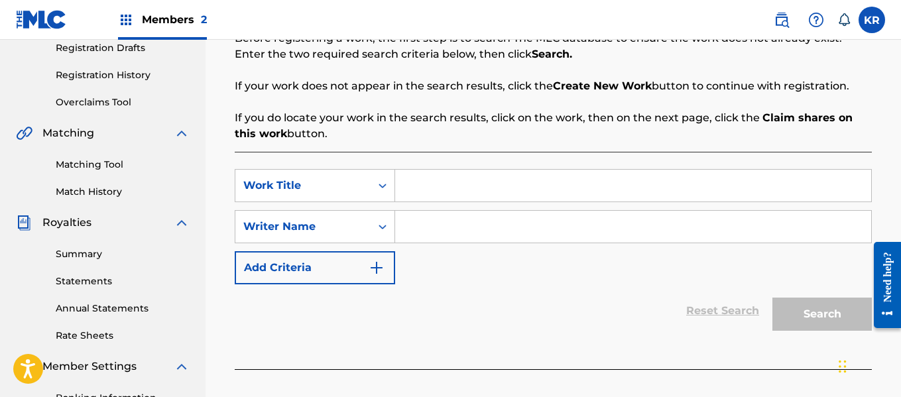
scroll to position [204, 0]
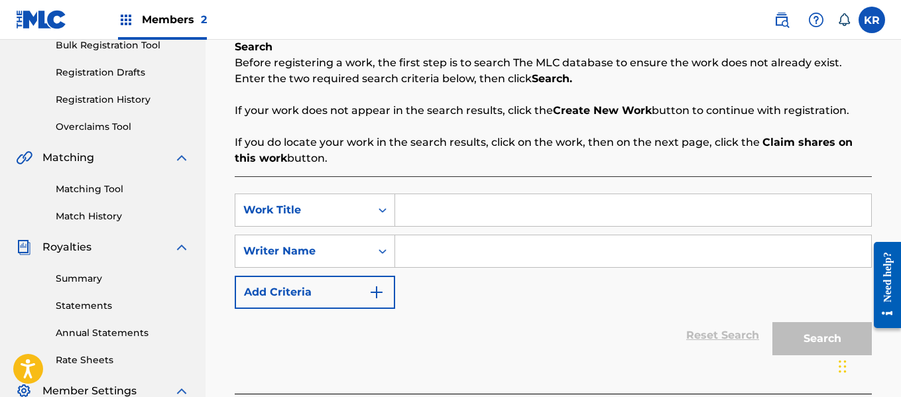
click at [427, 225] on input "Search Form" at bounding box center [633, 210] width 476 height 32
type input "Hurt so bad"
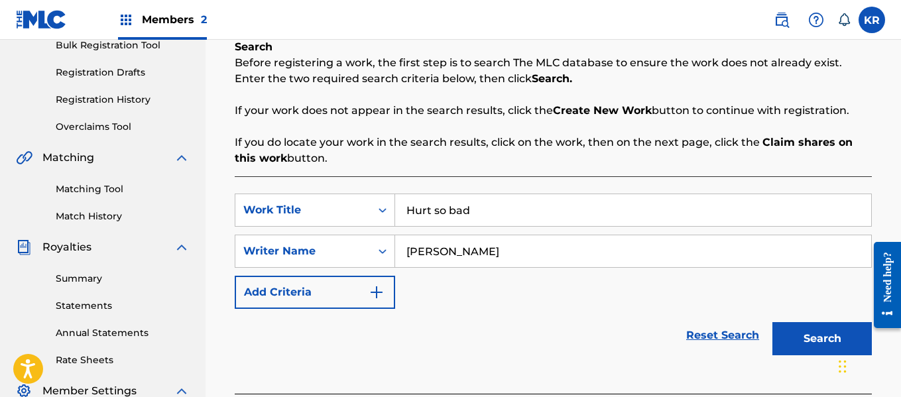
click at [772, 322] on button "Search" at bounding box center [821, 338] width 99 height 33
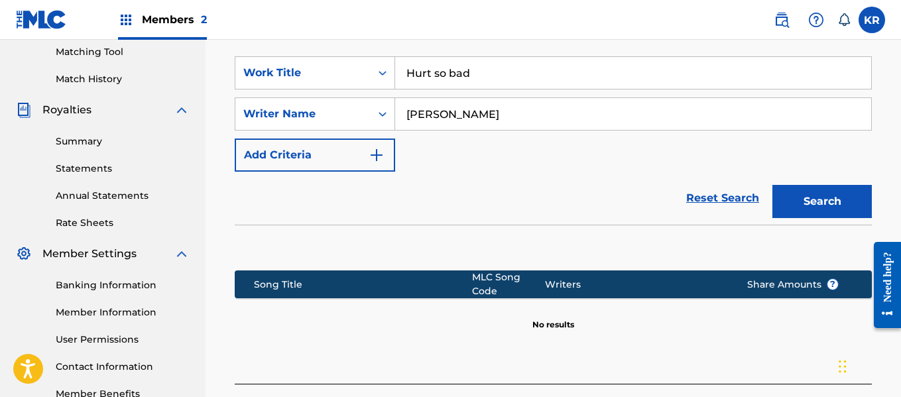
scroll to position [329, 0]
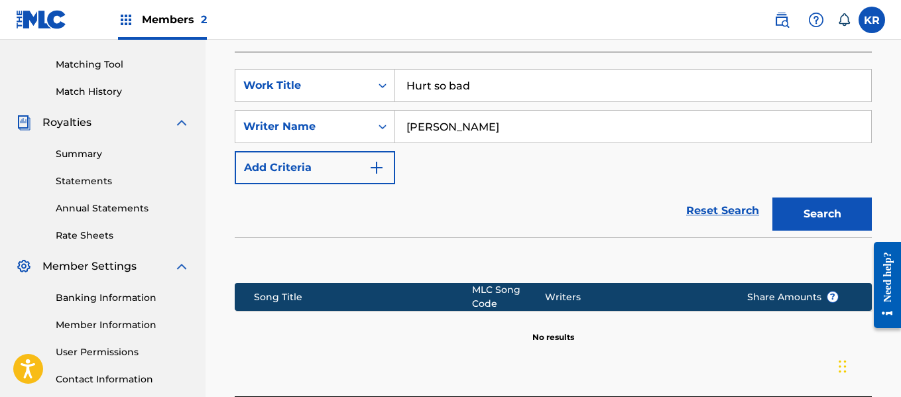
drag, startPoint x: 471, startPoint y: 123, endPoint x: 128, endPoint y: 152, distance: 344.4
click at [128, 152] on main "[PERSON_NAME] Summary Catalog Works Registration Claiming Tool Individual Regis…" at bounding box center [450, 83] width 901 height 745
type input "[PERSON_NAME]"
click at [772, 197] on button "Search" at bounding box center [821, 213] width 99 height 33
click at [128, 152] on link "Summary" at bounding box center [123, 154] width 134 height 14
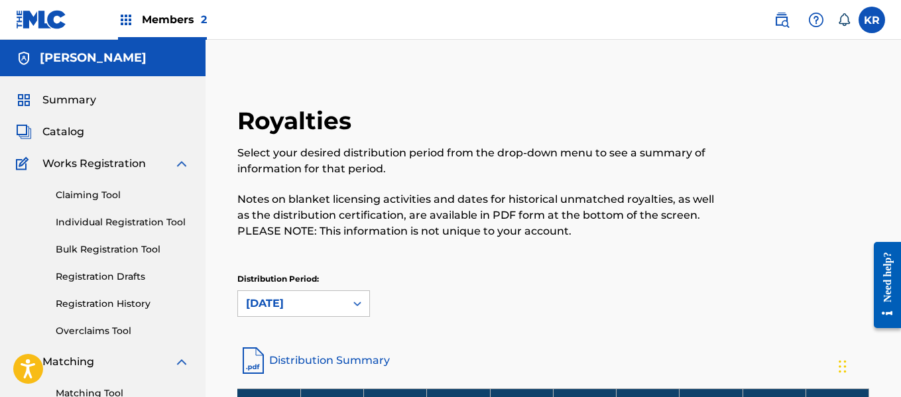
click at [129, 168] on span "Works Registration" at bounding box center [93, 164] width 103 height 16
click at [107, 193] on link "Claiming Tool" at bounding box center [123, 195] width 134 height 14
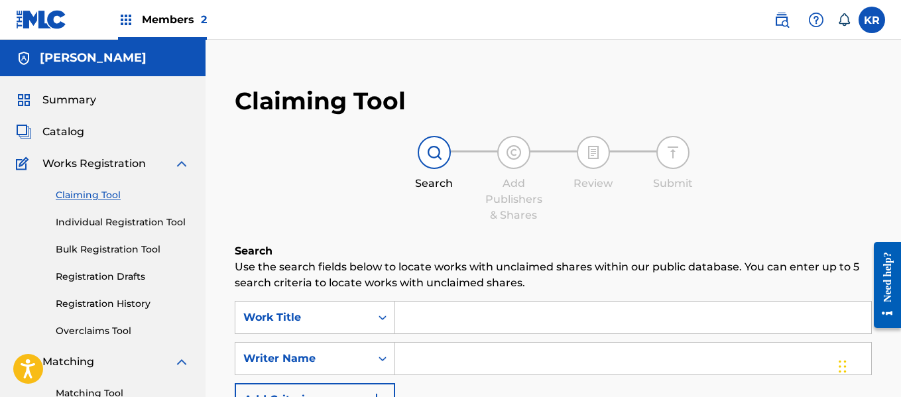
click at [131, 223] on link "Individual Registration Tool" at bounding box center [123, 222] width 134 height 14
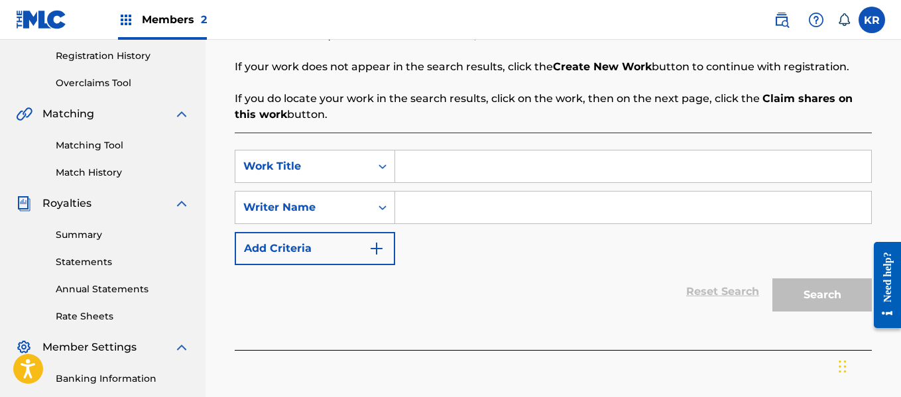
scroll to position [256, 0]
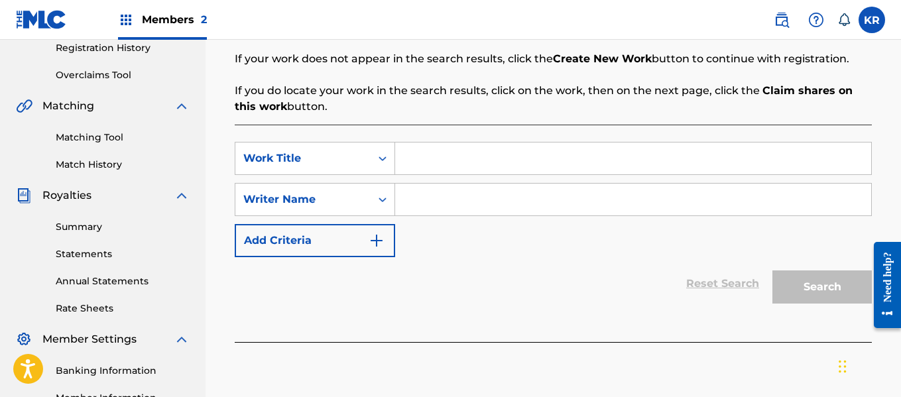
click at [433, 170] on input "Search Form" at bounding box center [633, 158] width 476 height 32
click at [433, 170] on input "han" at bounding box center [633, 158] width 476 height 32
type input "handsome devil"
click at [422, 197] on input "Search Form" at bounding box center [633, 200] width 476 height 32
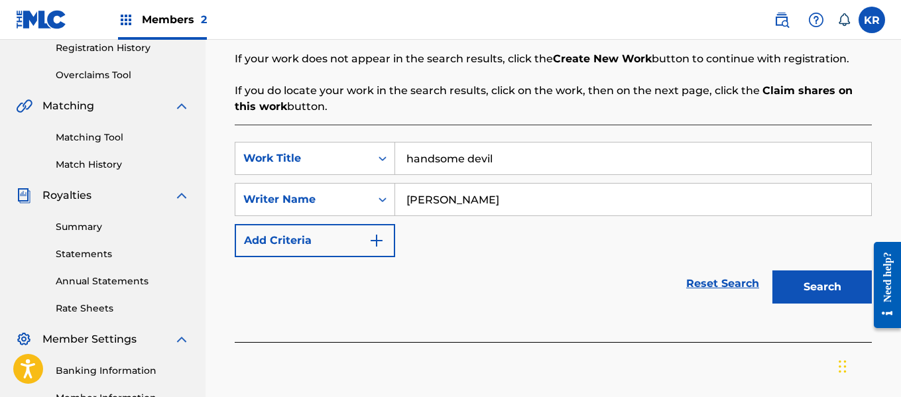
type input "[PERSON_NAME]"
click at [772, 270] on button "Search" at bounding box center [821, 286] width 99 height 33
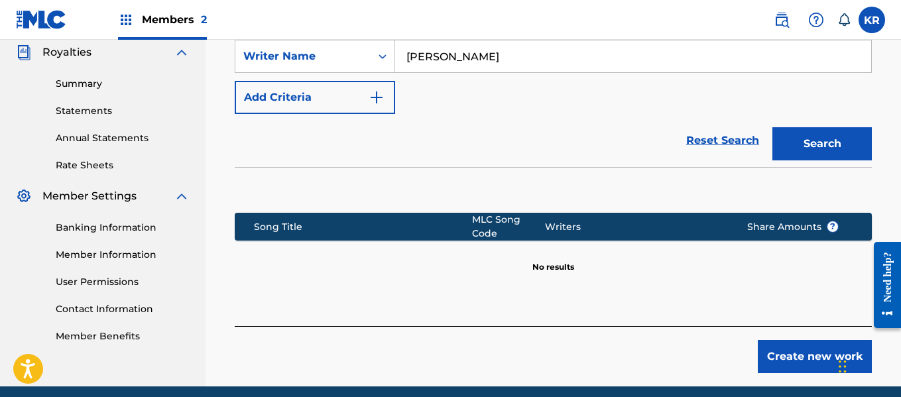
scroll to position [417, 0]
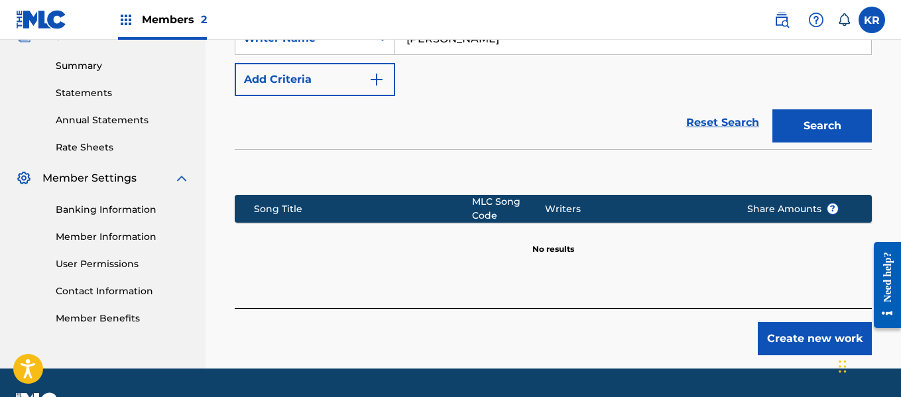
click at [785, 334] on button "Create new work" at bounding box center [814, 338] width 114 height 33
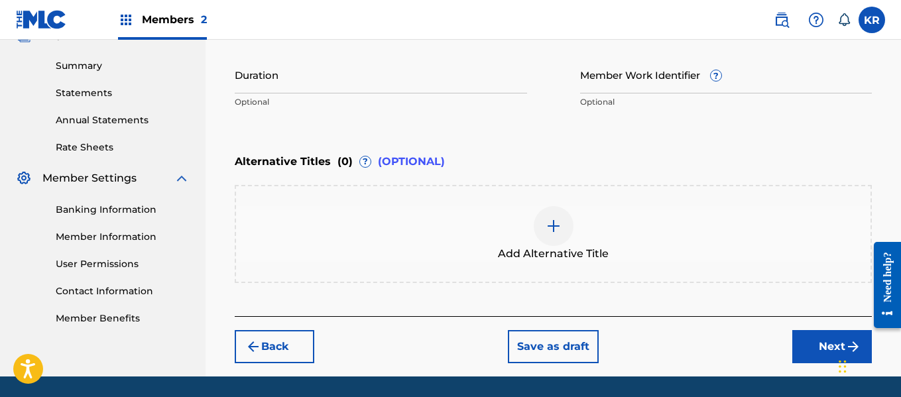
drag, startPoint x: 895, startPoint y: 222, endPoint x: 903, endPoint y: 218, distance: 8.9
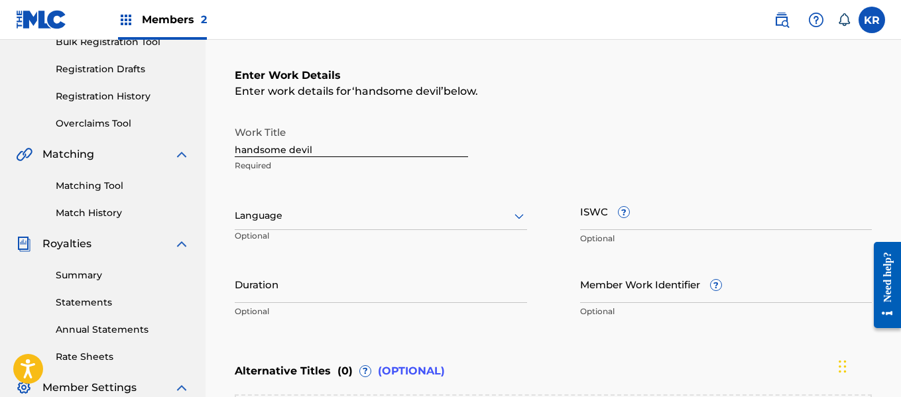
scroll to position [205, 0]
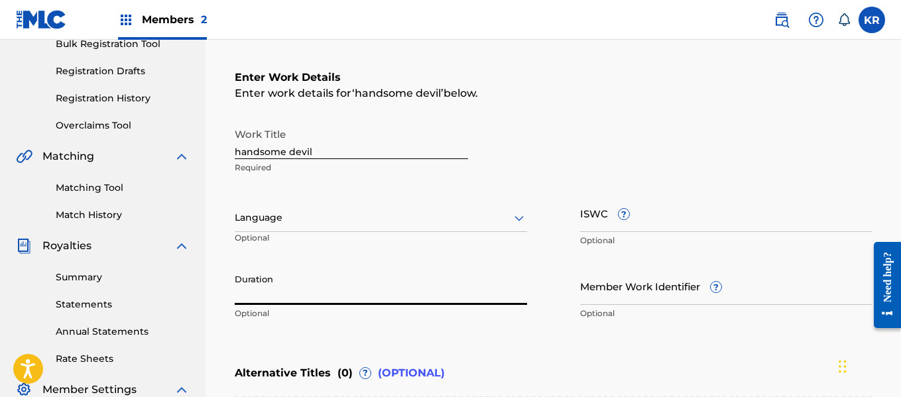
click at [295, 290] on input "Duration" at bounding box center [381, 286] width 292 height 38
type input "03:02"
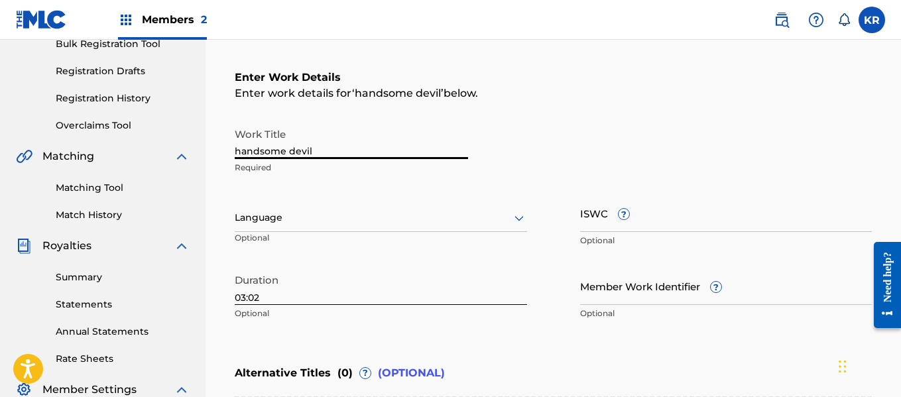
click at [317, 151] on input "handsome devil" at bounding box center [351, 140] width 233 height 38
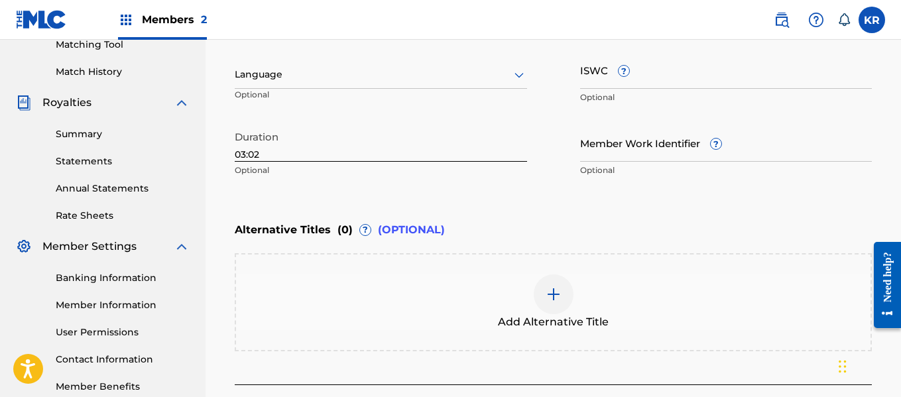
scroll to position [433, 0]
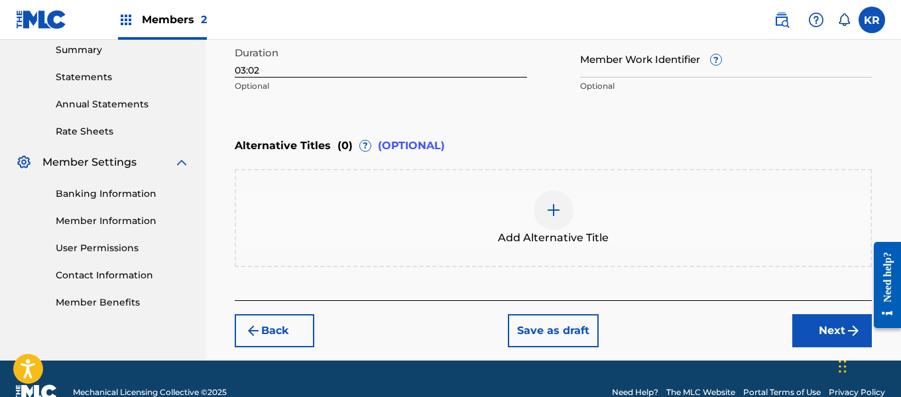
click at [832, 329] on button "Next" at bounding box center [832, 330] width 80 height 33
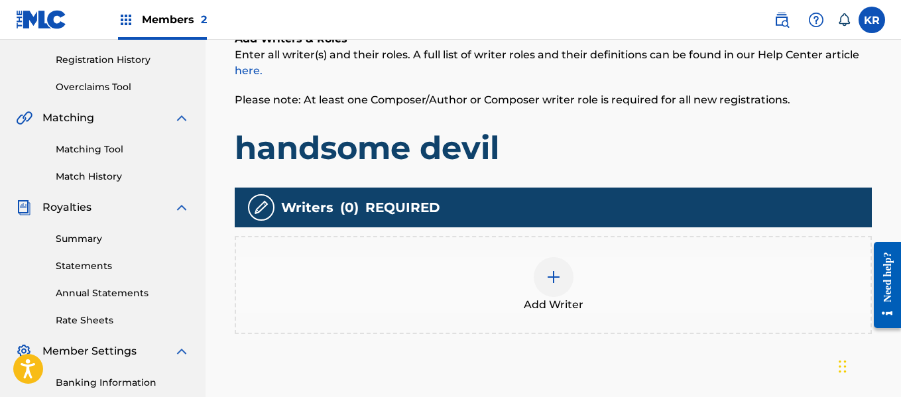
scroll to position [254, 0]
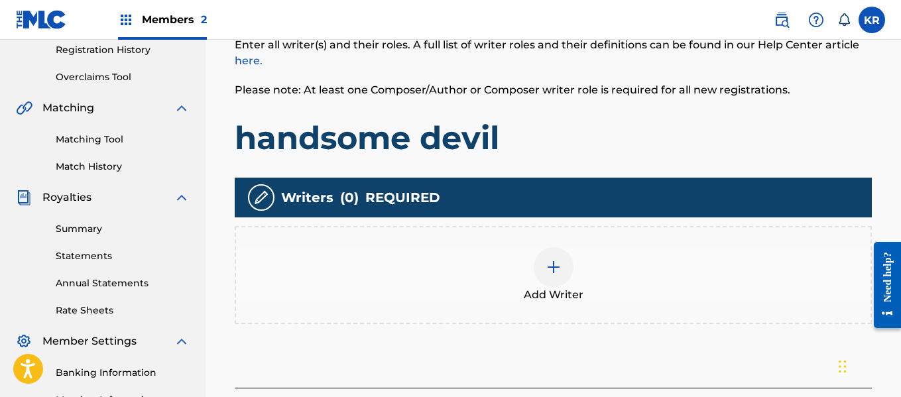
click at [518, 248] on div "Add Writer" at bounding box center [553, 275] width 634 height 56
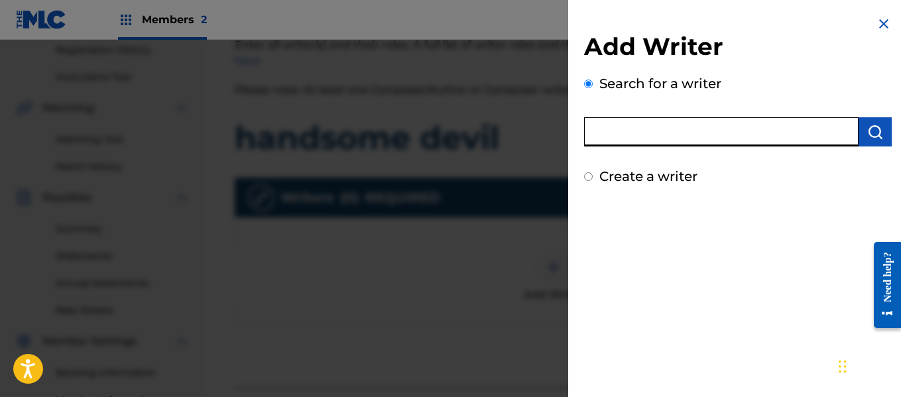
click at [700, 130] on input "text" at bounding box center [721, 131] width 274 height 29
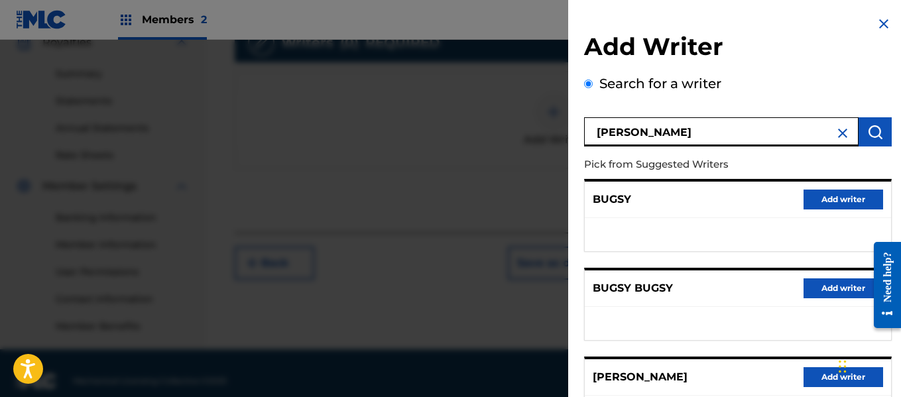
scroll to position [407, 0]
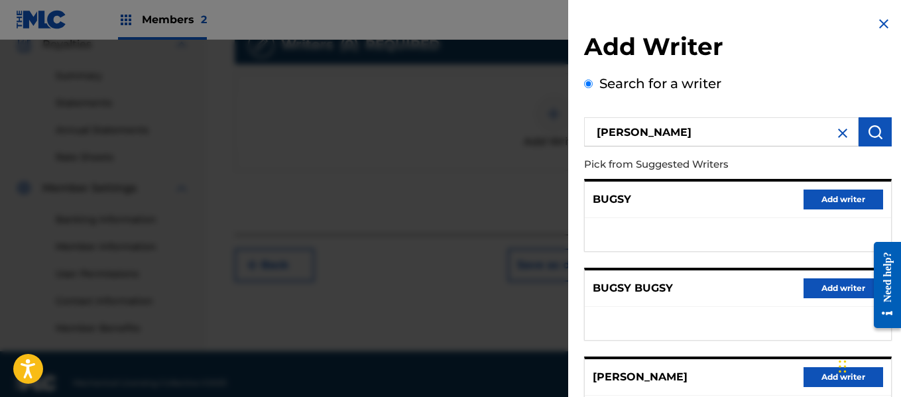
click at [867, 64] on h2 "Add Writer" at bounding box center [737, 49] width 307 height 34
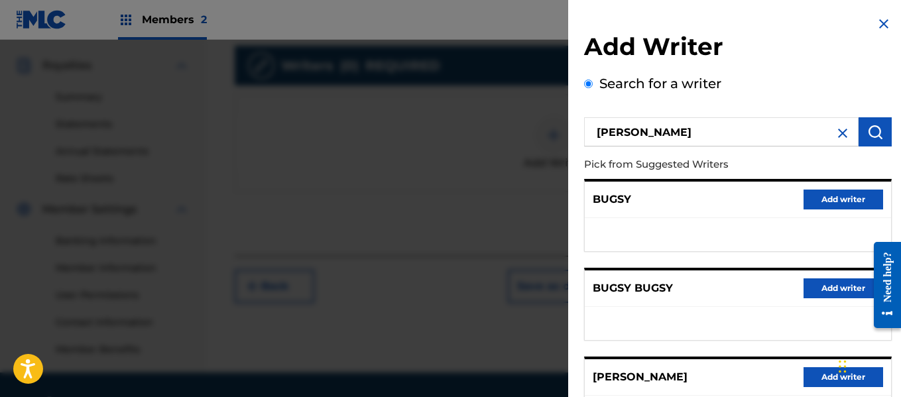
scroll to position [345, 0]
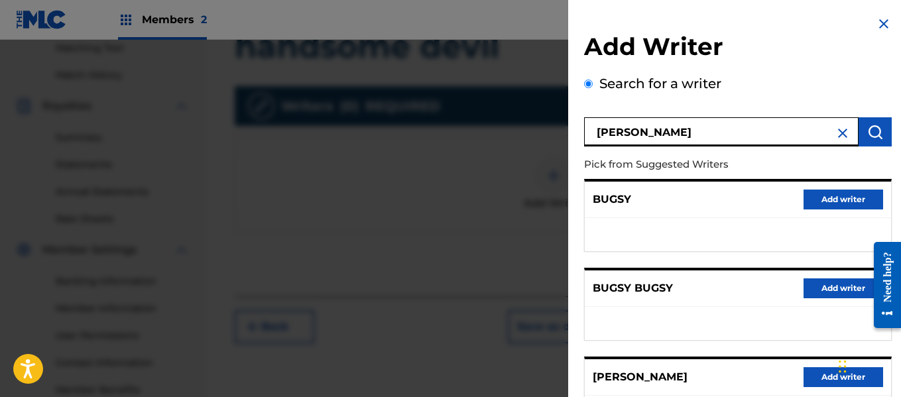
click at [673, 134] on input "[PERSON_NAME]" at bounding box center [721, 131] width 274 height 29
paste input "00640102112"
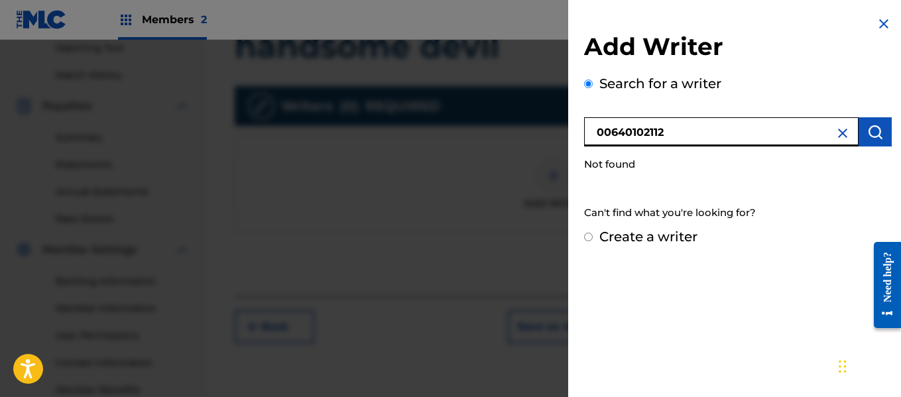
click at [683, 127] on input "00640102112" at bounding box center [721, 131] width 274 height 29
type input "0"
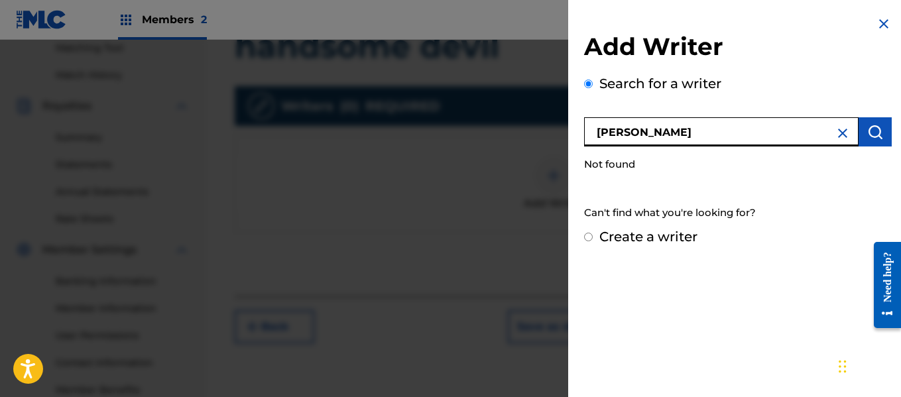
type input "[PERSON_NAME]"
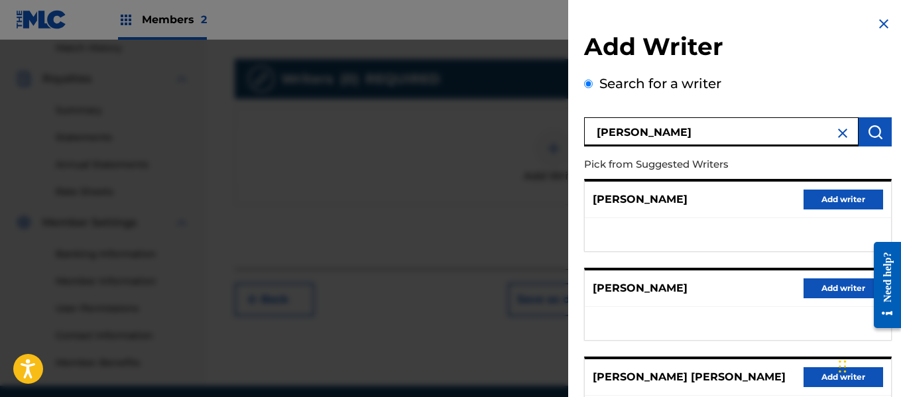
scroll to position [376, 0]
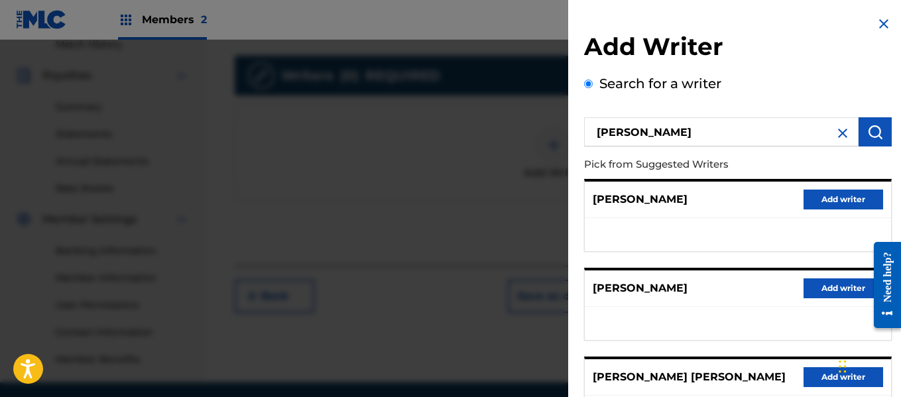
click at [772, 207] on div "[PERSON_NAME] Add writer" at bounding box center [737, 200] width 306 height 36
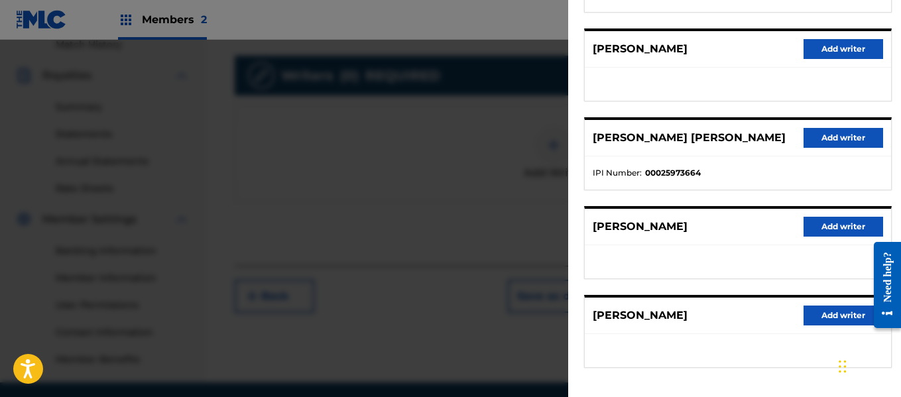
scroll to position [265, 0]
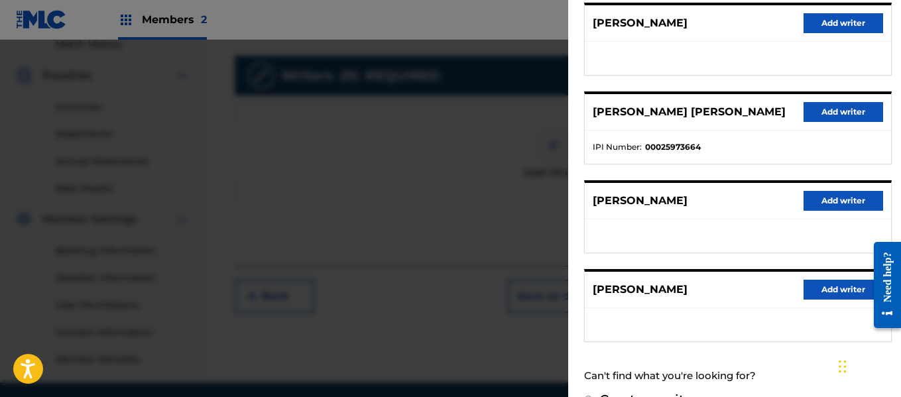
click at [843, 207] on button "Add writer" at bounding box center [843, 201] width 80 height 20
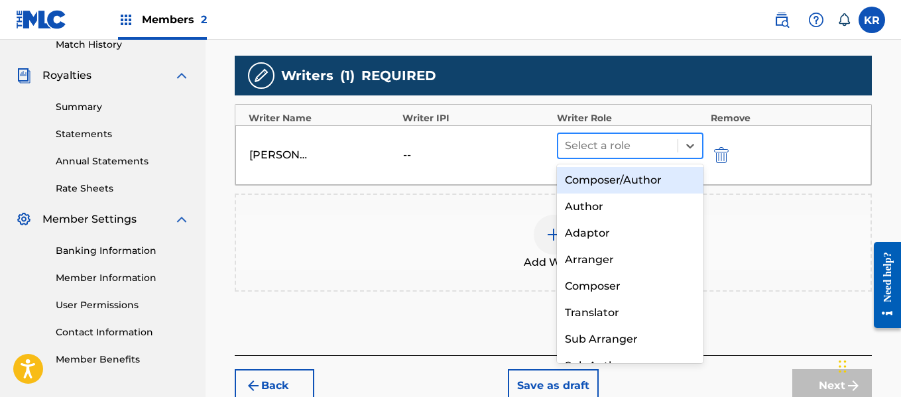
click at [656, 143] on div at bounding box center [618, 146] width 107 height 19
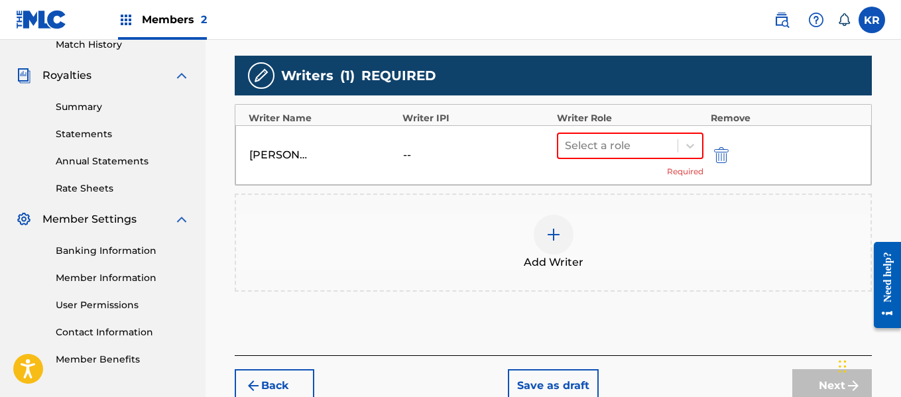
drag, startPoint x: 399, startPoint y: 151, endPoint x: 415, endPoint y: 154, distance: 16.8
click at [415, 154] on div "[PERSON_NAME] -- Select a role Required" at bounding box center [552, 155] width 635 height 60
click at [415, 154] on div "--" at bounding box center [433, 155] width 60 height 16
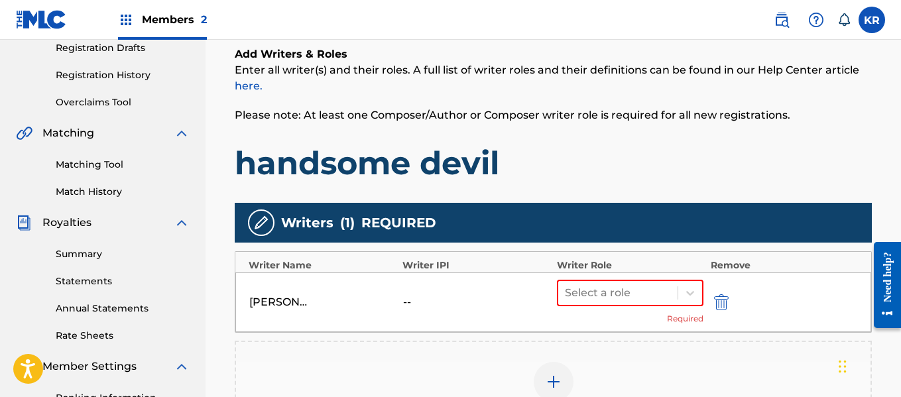
click at [724, 305] on img "submit" at bounding box center [721, 302] width 15 height 16
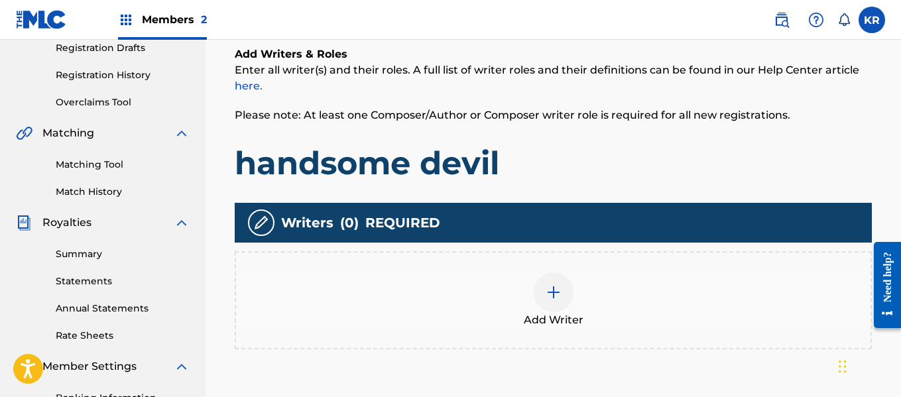
click at [565, 306] on div at bounding box center [553, 292] width 40 height 40
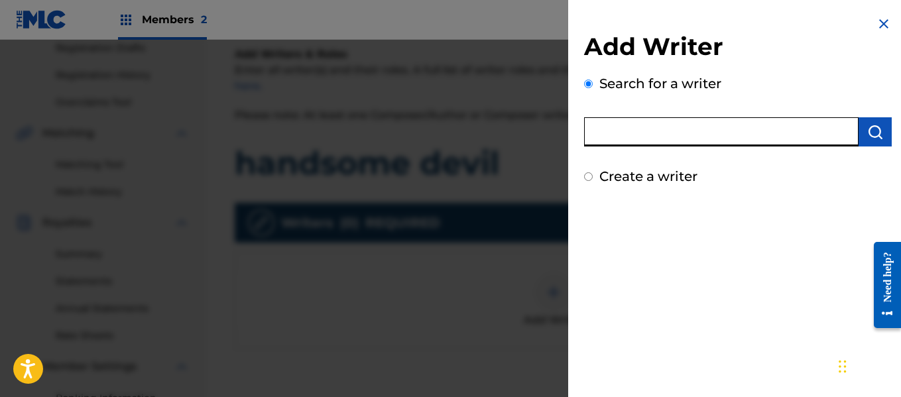
click at [681, 121] on input "text" at bounding box center [721, 131] width 274 height 29
type input "[PERSON_NAME]"
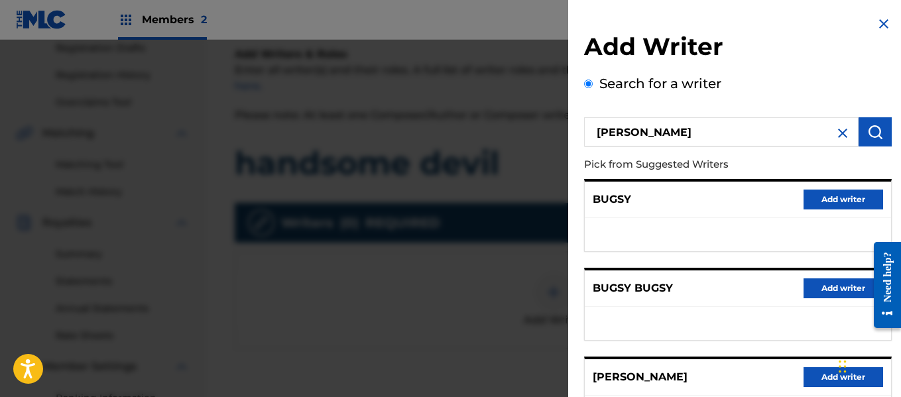
click at [879, 176] on div "[PERSON_NAME] from Suggested Writers BUGSY Add writer [PERSON_NAME] Add writer …" at bounding box center [737, 360] width 307 height 494
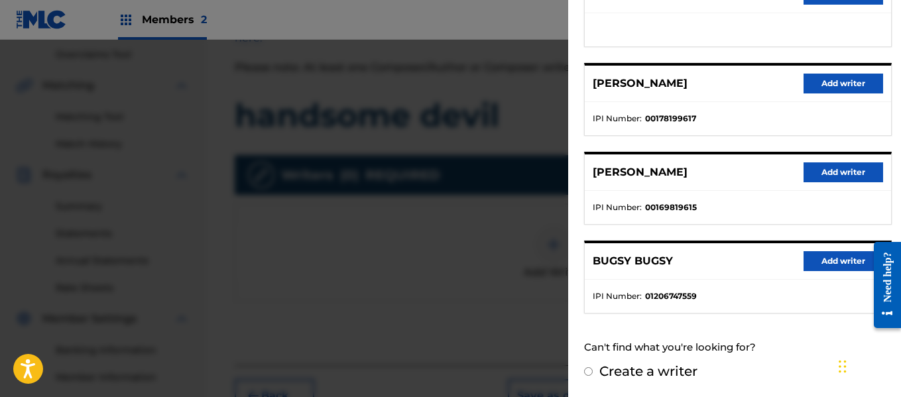
scroll to position [335, 0]
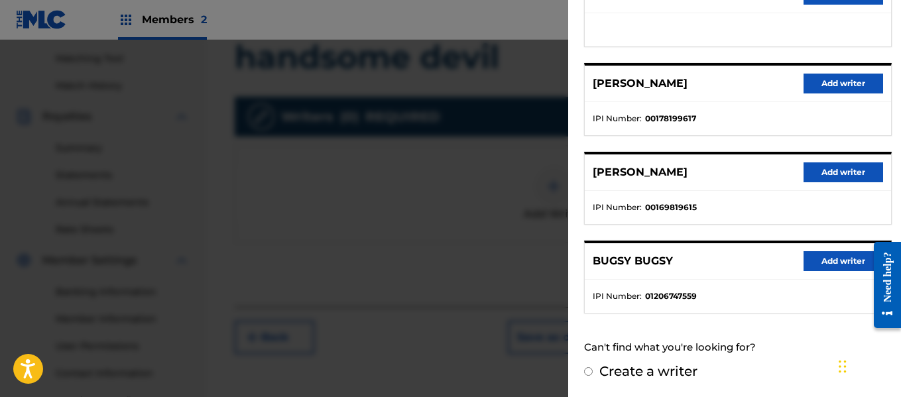
click at [649, 368] on label "Create a writer" at bounding box center [648, 371] width 98 height 16
radio input "true"
click at [592, 368] on input "Create a writer" at bounding box center [588, 371] width 9 height 9
radio input "false"
radio input "true"
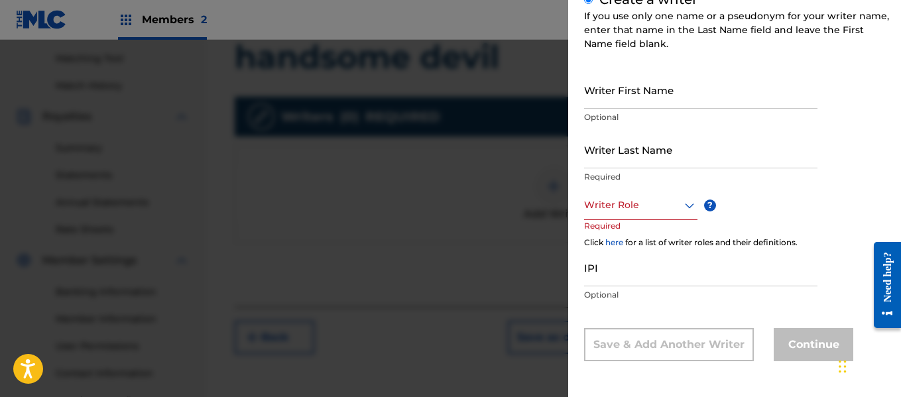
scroll to position [135, 0]
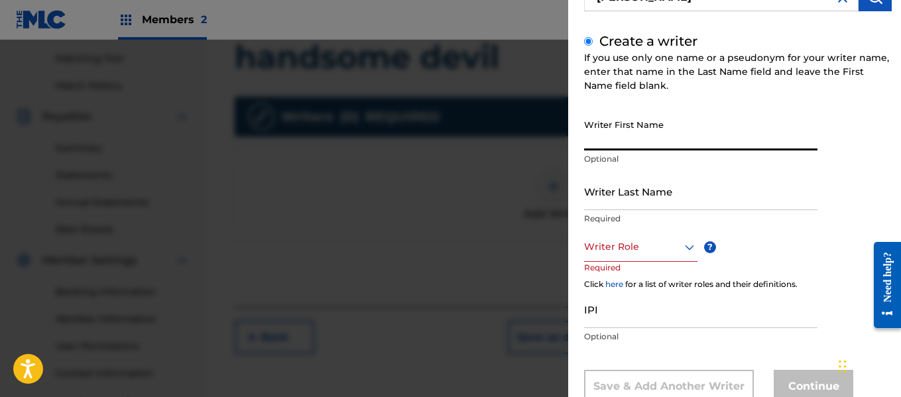
click at [653, 139] on input "Writer First Name" at bounding box center [700, 132] width 233 height 38
type input "K"
type input "[PERSON_NAME]"
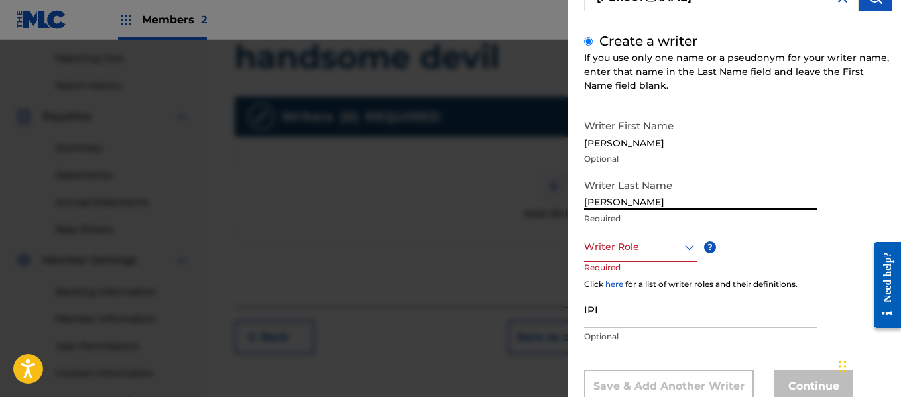
type input "[PERSON_NAME]"
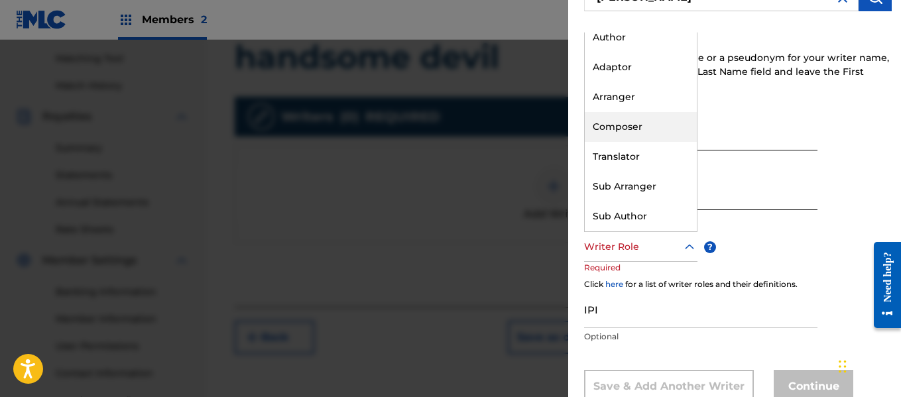
scroll to position [0, 0]
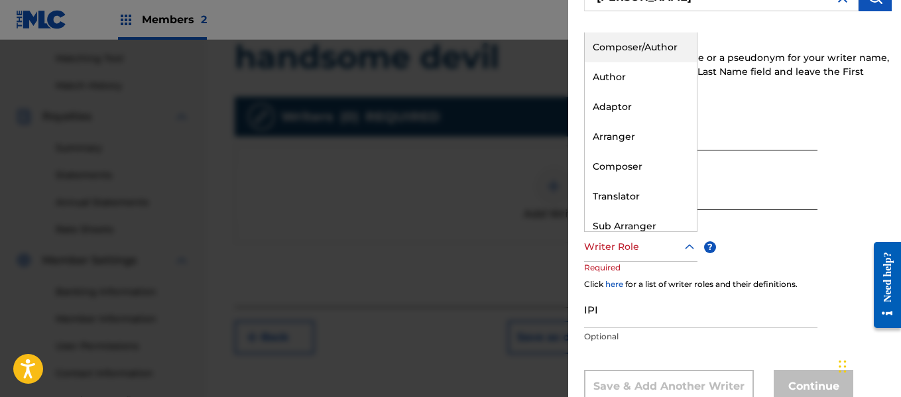
click at [650, 42] on div "Composer/Author" at bounding box center [640, 47] width 112 height 30
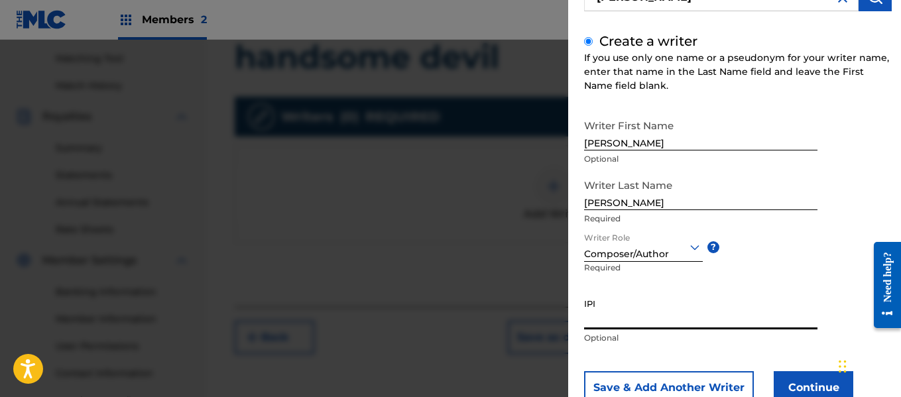
click at [604, 321] on input "IPI" at bounding box center [700, 311] width 233 height 38
paste input "00640102112"
type input "00640102112"
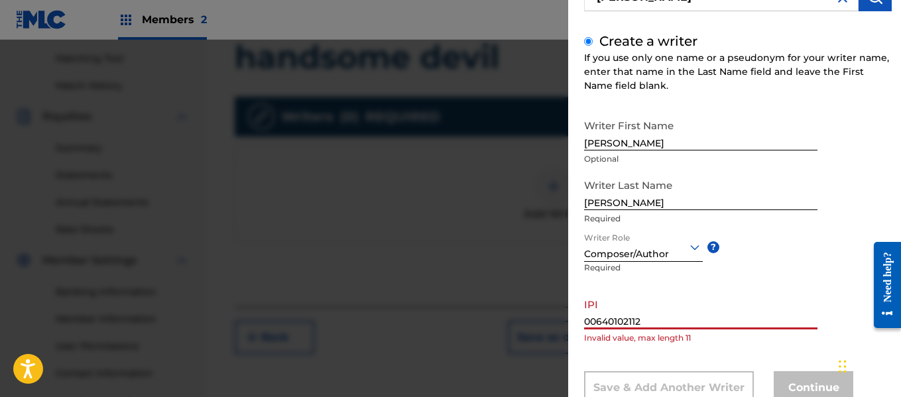
click at [663, 315] on input "00640102112" at bounding box center [700, 311] width 233 height 38
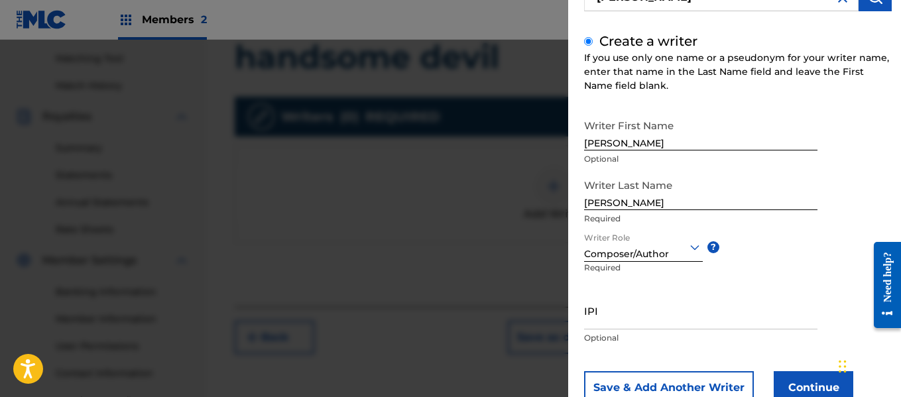
click at [808, 382] on button "Continue" at bounding box center [813, 387] width 80 height 33
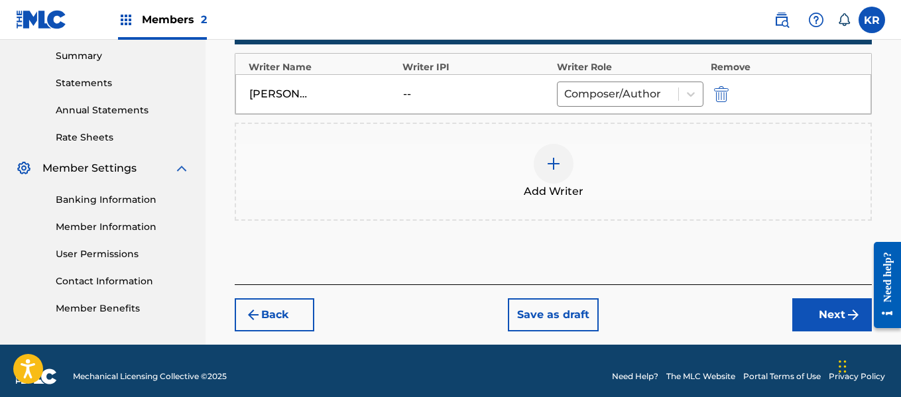
scroll to position [438, 0]
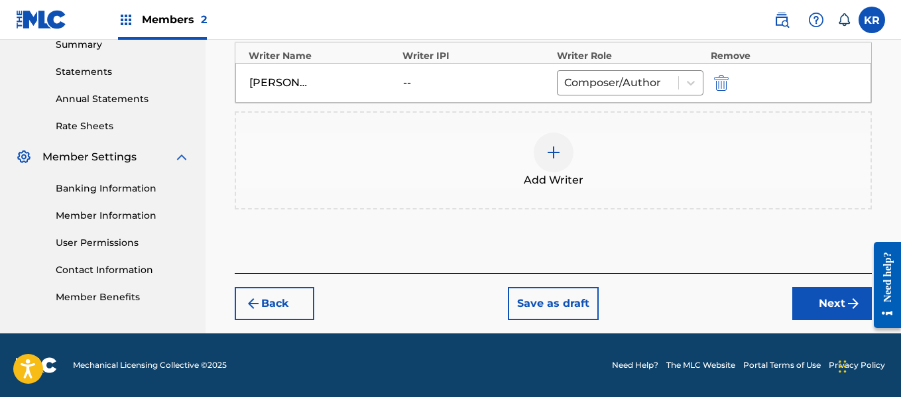
click at [822, 297] on button "Next" at bounding box center [832, 303] width 80 height 33
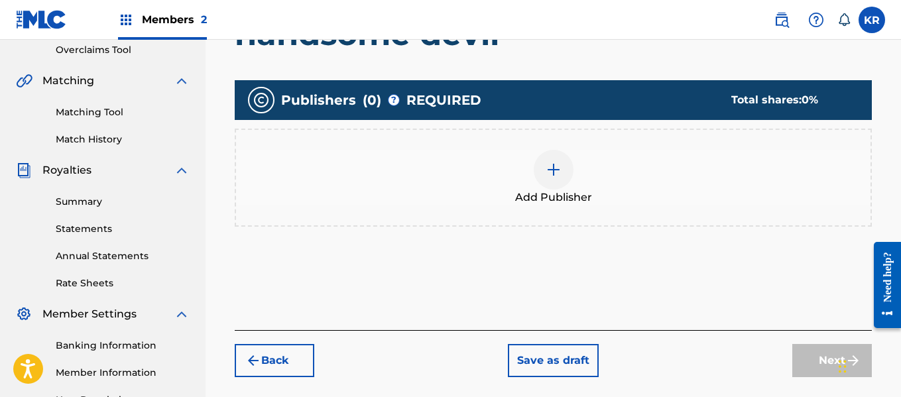
scroll to position [282, 0]
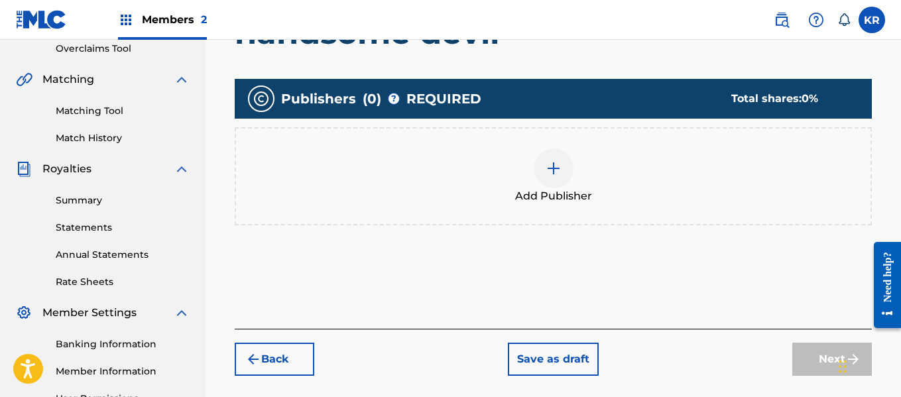
click at [522, 170] on div "Add Publisher" at bounding box center [553, 176] width 634 height 56
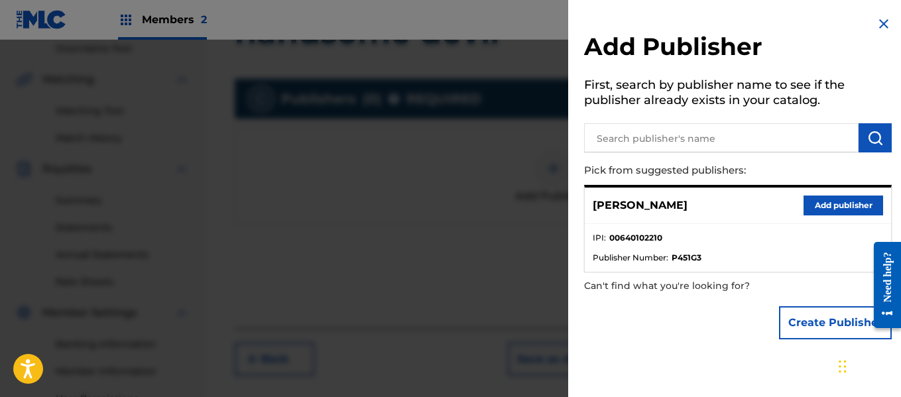
click at [824, 199] on button "Add publisher" at bounding box center [843, 205] width 80 height 20
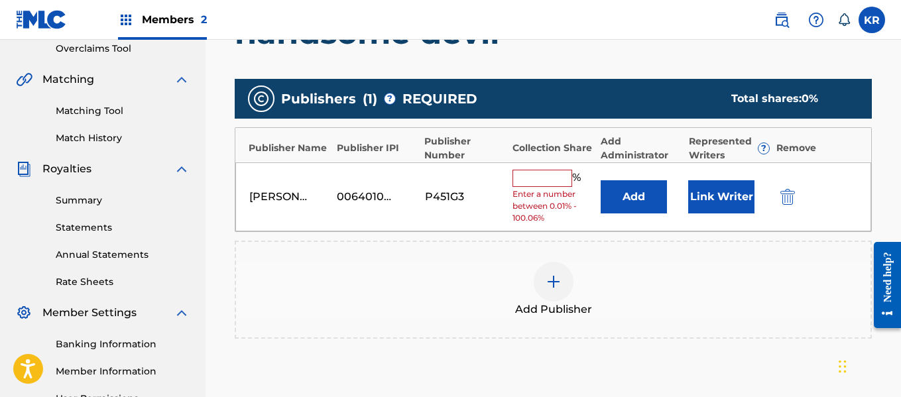
click at [524, 178] on input "text" at bounding box center [542, 178] width 60 height 17
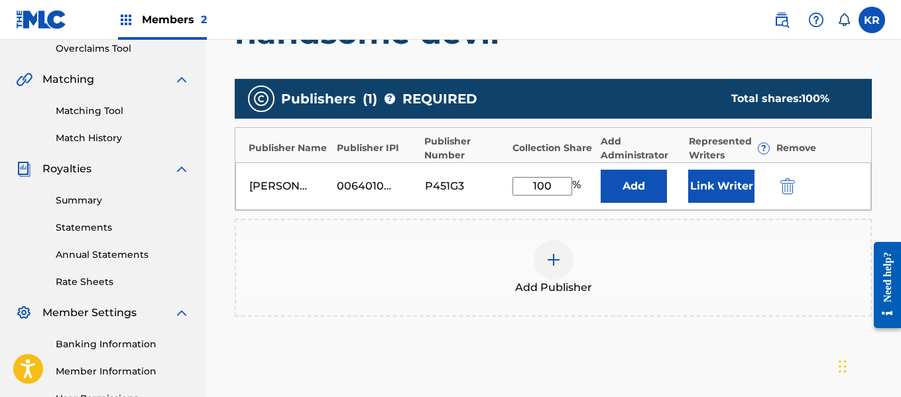
type input "100"
click at [648, 182] on button "Add" at bounding box center [633, 186] width 66 height 33
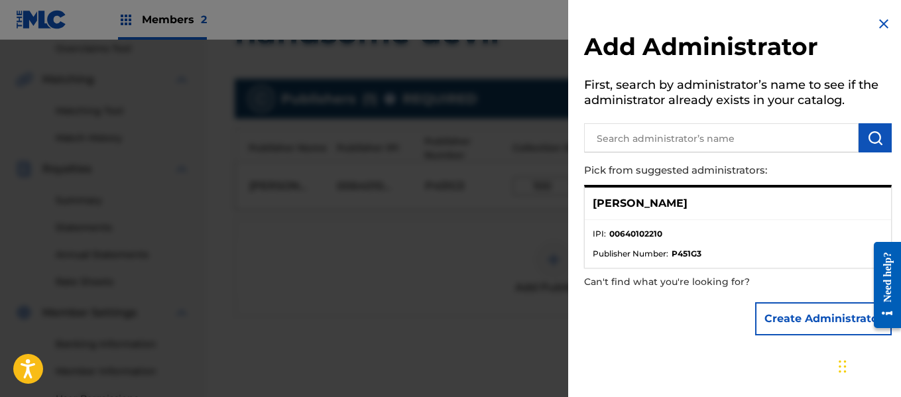
click at [665, 210] on div "[PERSON_NAME]" at bounding box center [737, 204] width 306 height 32
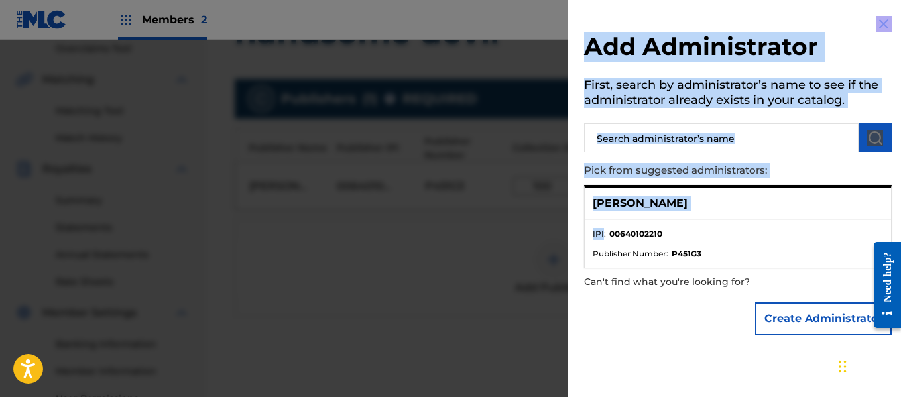
drag, startPoint x: 603, startPoint y: 234, endPoint x: 880, endPoint y: 21, distance: 349.6
click at [880, 21] on div "Add Administrator First, search by administrator’s name to see if the administr…" at bounding box center [737, 198] width 339 height 397
click at [880, 21] on img at bounding box center [883, 24] width 16 height 16
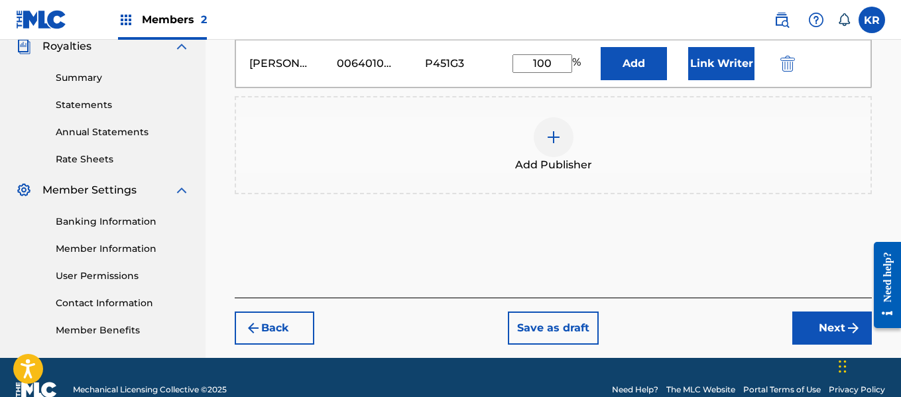
scroll to position [413, 0]
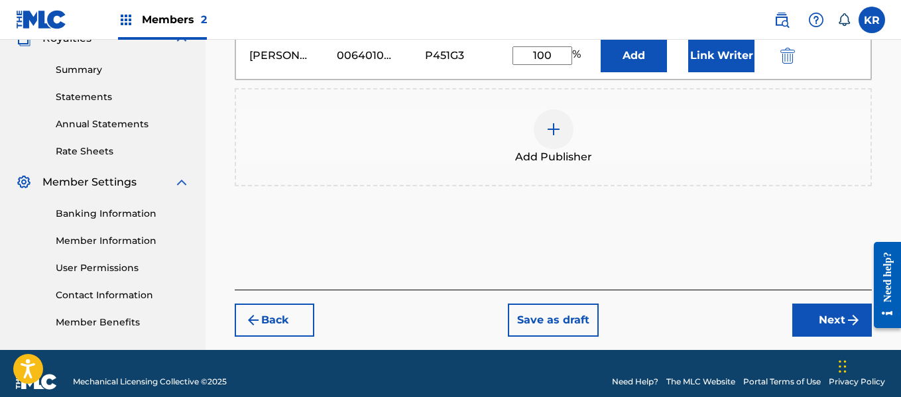
click at [728, 64] on button "Link Writer" at bounding box center [721, 55] width 66 height 33
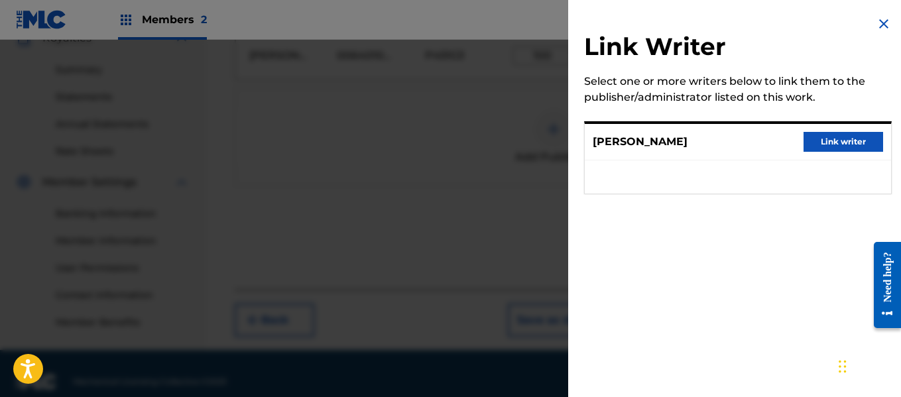
click at [816, 143] on button "Link writer" at bounding box center [843, 142] width 80 height 20
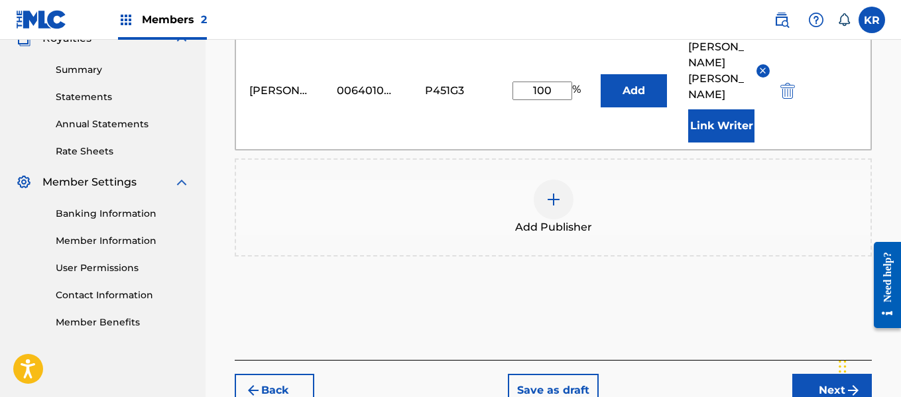
click at [805, 374] on button "Next" at bounding box center [832, 390] width 80 height 33
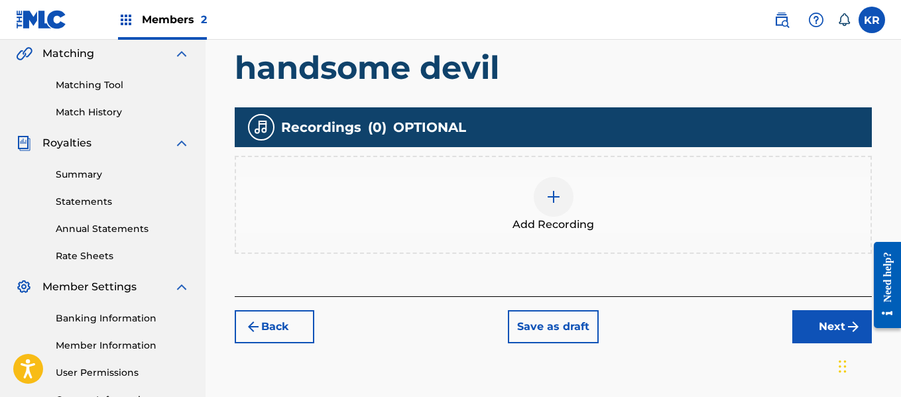
scroll to position [282, 0]
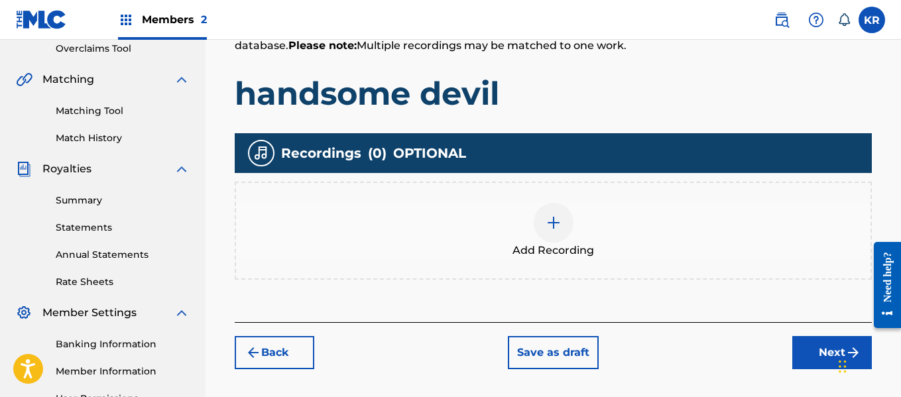
click at [527, 251] on span "Add Recording" at bounding box center [553, 251] width 82 height 16
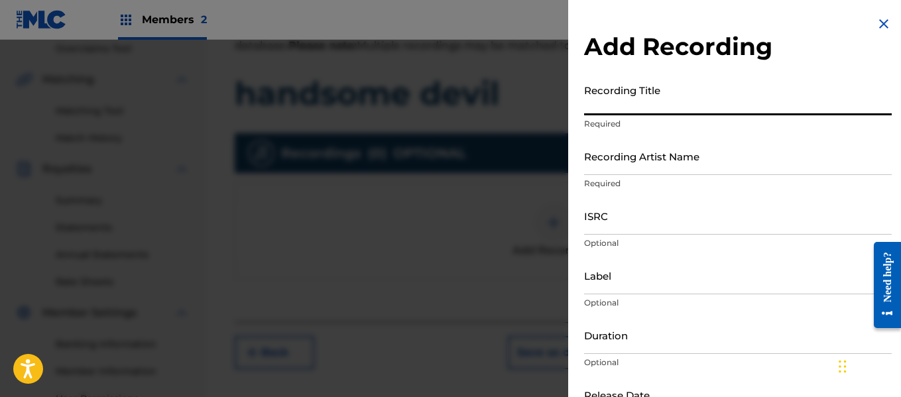
click at [685, 109] on input "Recording Title" at bounding box center [737, 97] width 307 height 38
type input "Handsome Devil"
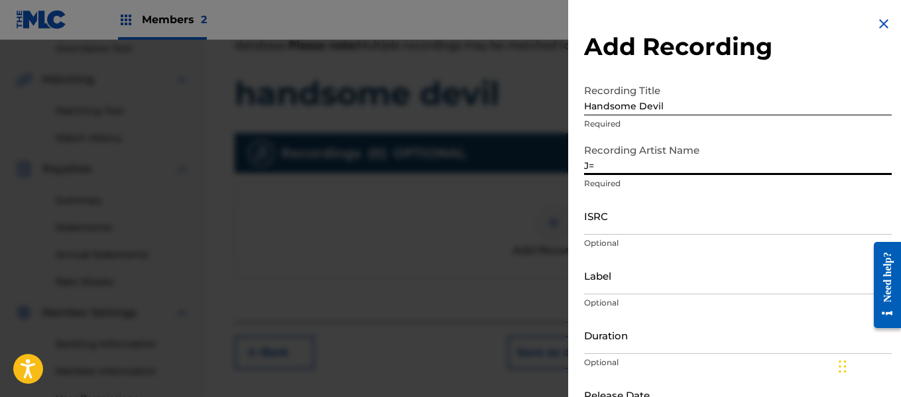
type input "J"
type input "[PERSON_NAME]"
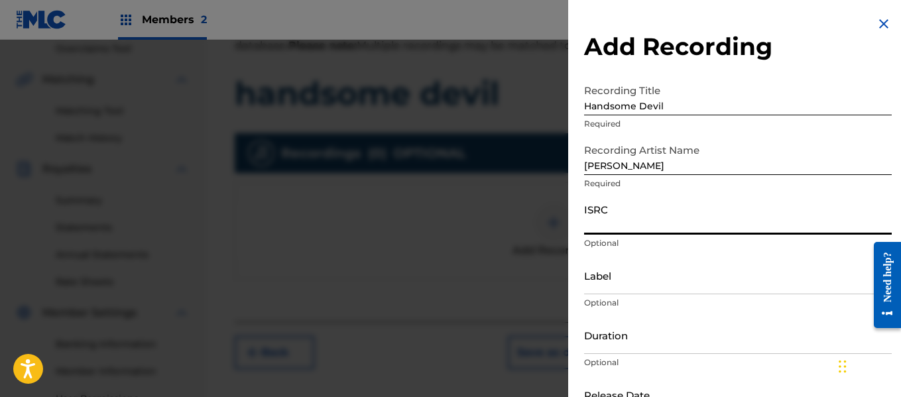
paste input "QZNMZ2416742"
type input "QZNMZ2416742"
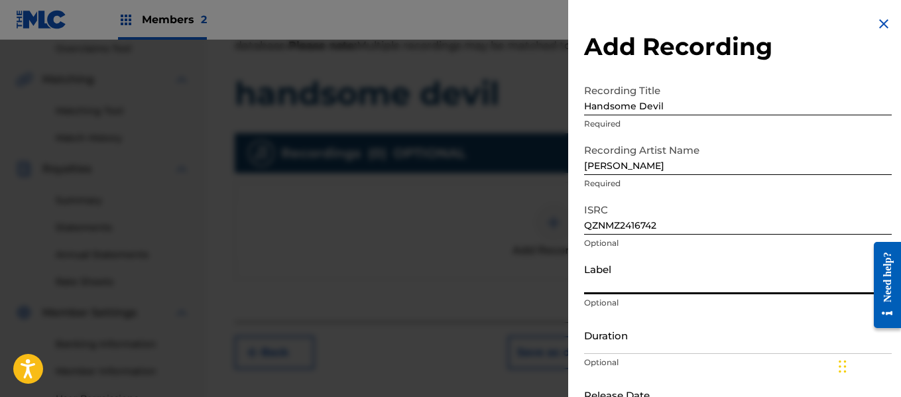
click at [657, 286] on input "Label" at bounding box center [737, 275] width 307 height 38
type input "R.I.C.H REGARDLESS LLC"
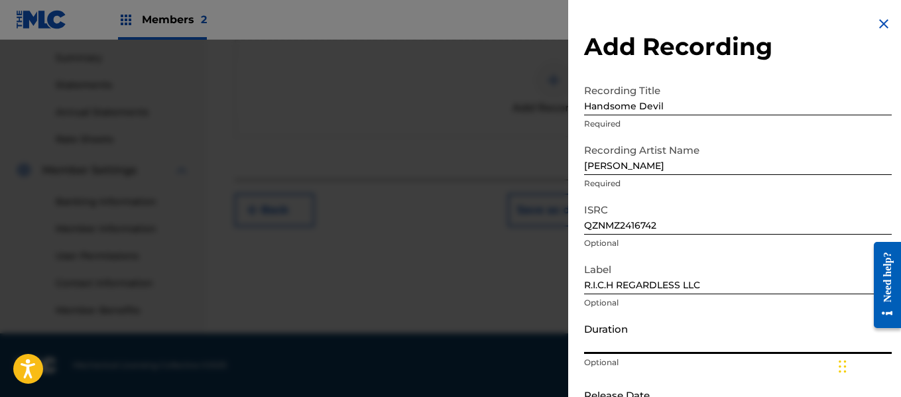
click at [656, 344] on input "Duration" at bounding box center [737, 335] width 307 height 38
type input "03:02"
click at [783, 365] on p "Optional" at bounding box center [737, 363] width 307 height 12
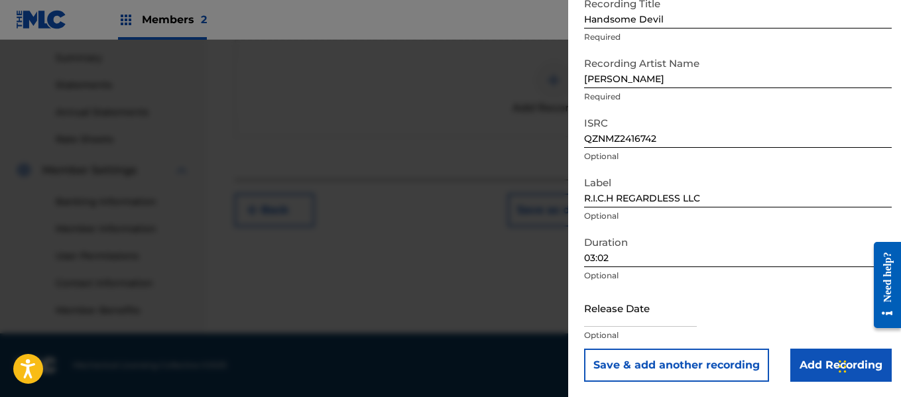
scroll to position [87, 0]
click at [639, 321] on input "text" at bounding box center [640, 307] width 113 height 38
select select "7"
select select "2025"
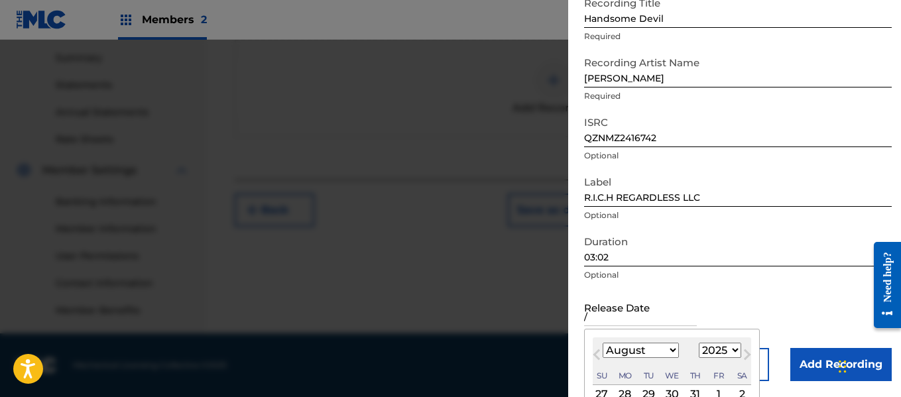
type input "/"
click at [669, 349] on select "January February March April May June July August September October November De…" at bounding box center [640, 350] width 76 height 15
select select "11"
click at [602, 343] on select "January February March April May June July August September October November De…" at bounding box center [640, 350] width 76 height 15
click at [722, 355] on select "1899 1900 1901 1902 1903 1904 1905 1906 1907 1908 1909 1910 1911 1912 1913 1914…" at bounding box center [719, 350] width 42 height 15
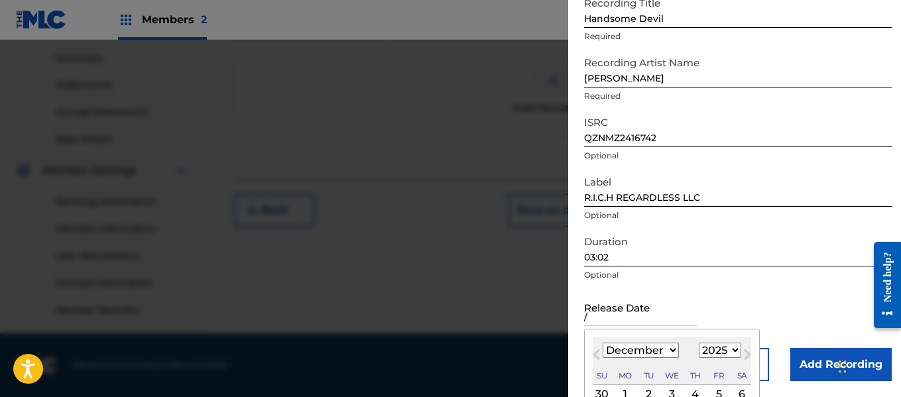
select select "2024"
click at [698, 343] on select "1899 1900 1901 1902 1903 1904 1905 1906 1907 1908 1909 1910 1911 1912 1913 1914…" at bounding box center [719, 350] width 42 height 15
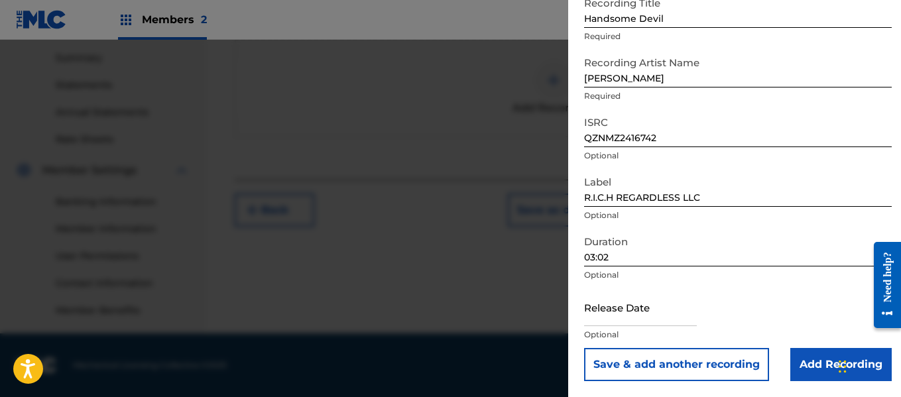
click at [808, 304] on div "Release Date Optional" at bounding box center [737, 318] width 307 height 60
click at [686, 317] on input "text" at bounding box center [640, 307] width 113 height 38
select select "7"
select select "2025"
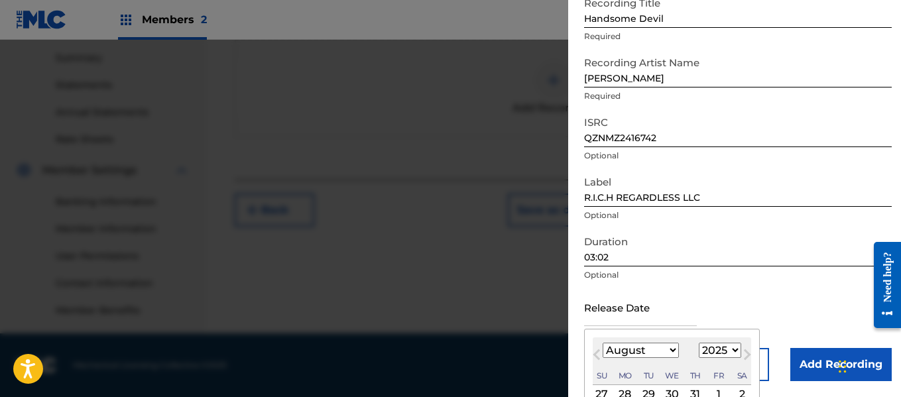
click at [596, 366] on button "Previous Month" at bounding box center [596, 357] width 21 height 21
click at [745, 353] on span "Next Month" at bounding box center [745, 357] width 0 height 20
select select "7"
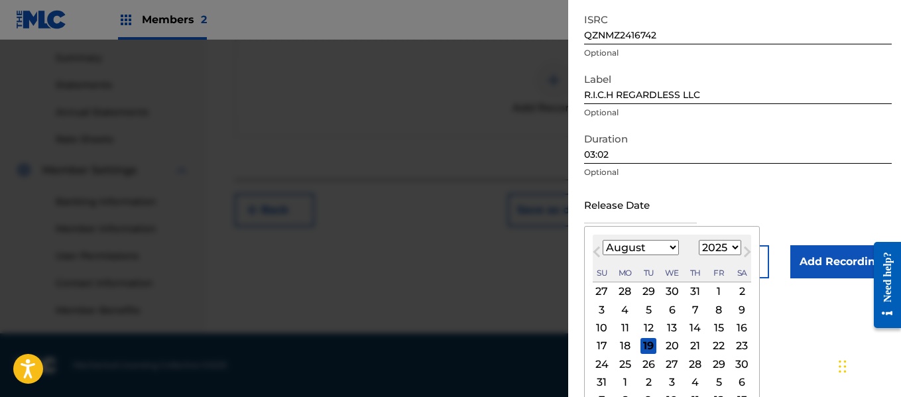
scroll to position [193, 0]
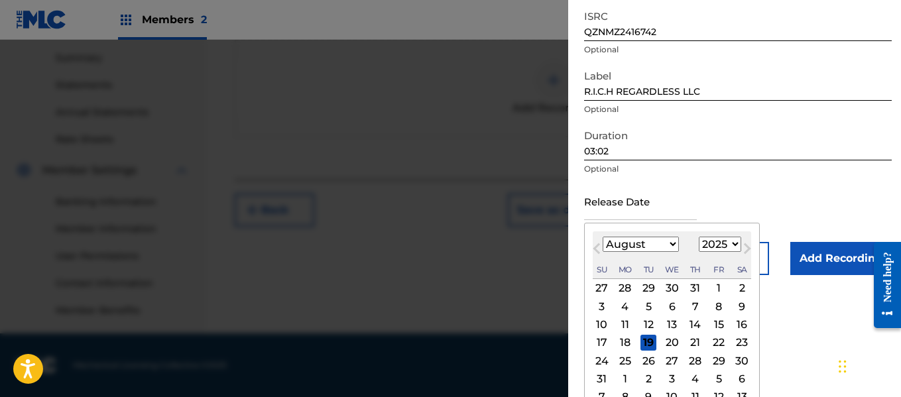
click at [673, 339] on div "20" at bounding box center [672, 343] width 16 height 16
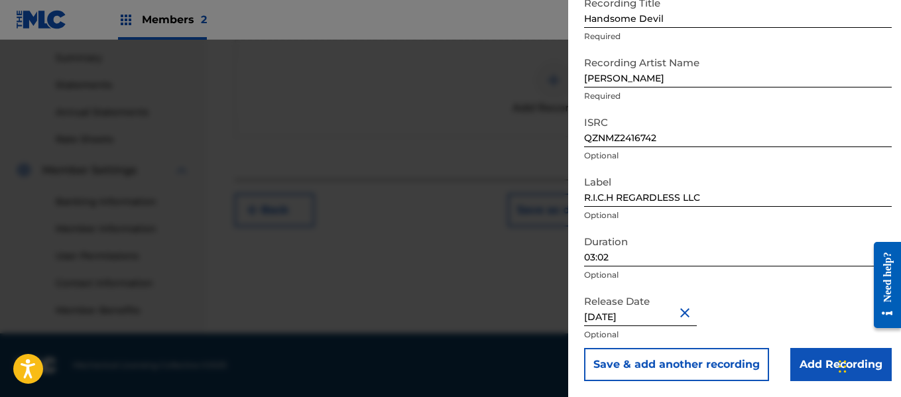
drag, startPoint x: 616, startPoint y: 315, endPoint x: 548, endPoint y: 321, distance: 68.5
click at [548, 321] on div "Add Recording Recording Title Handsome Devil Required Recording Artist Name [PE…" at bounding box center [450, 218] width 901 height 357
type input "[DATE]"
click at [671, 318] on input "[DATE]" at bounding box center [640, 307] width 113 height 38
select select "11"
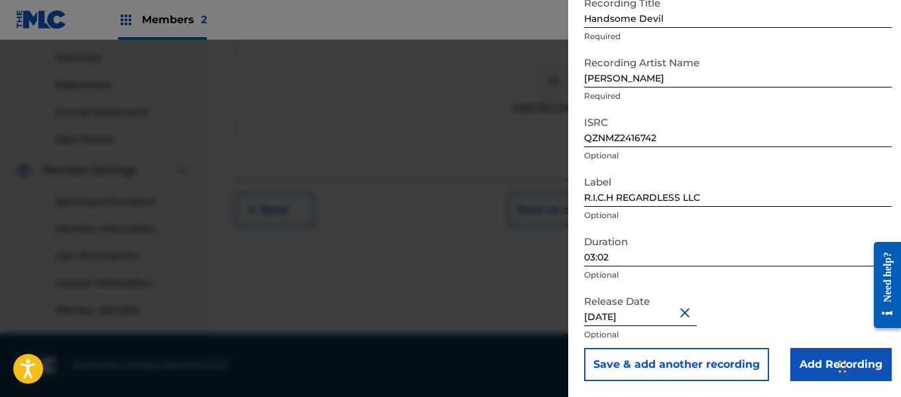
select select "2025"
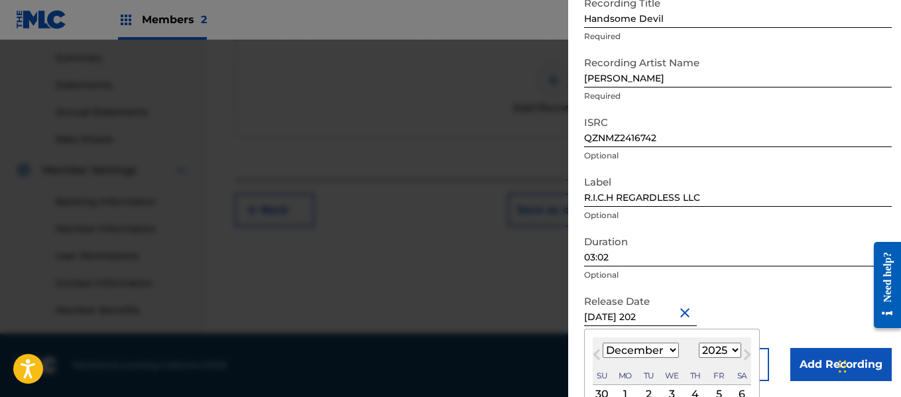
click at [666, 319] on input "[DATE] 202" at bounding box center [640, 307] width 113 height 38
type input "[DATE]"
select select "2024"
type input "[DATE]"
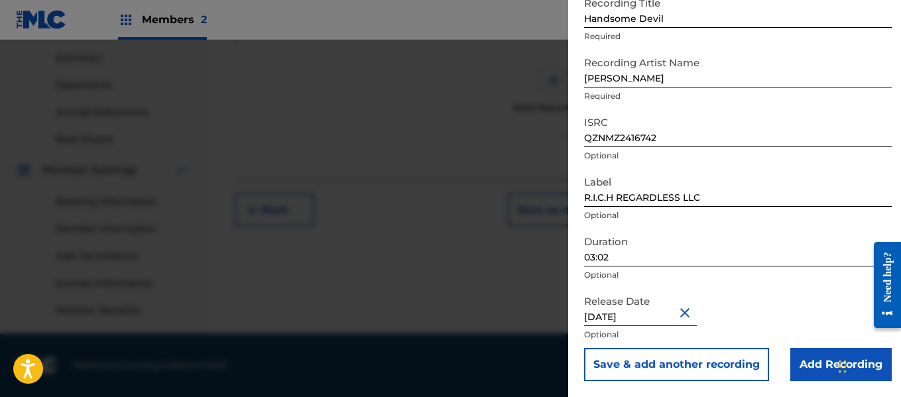
click at [815, 359] on input "Add Recording" at bounding box center [840, 364] width 101 height 33
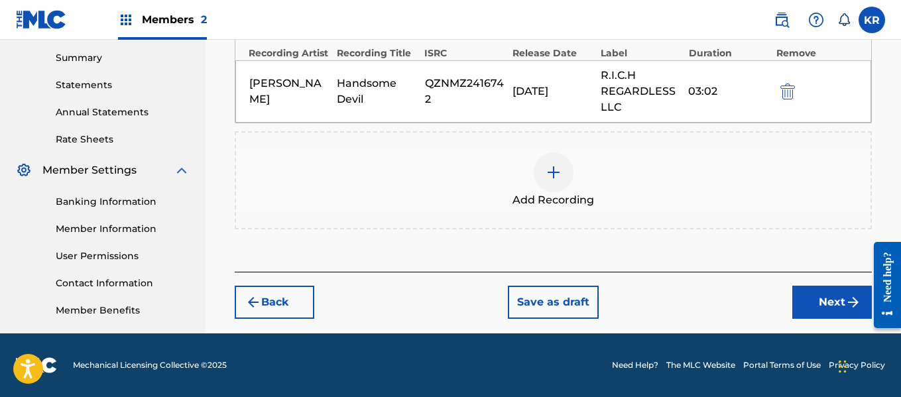
click at [821, 299] on button "Next" at bounding box center [832, 302] width 80 height 33
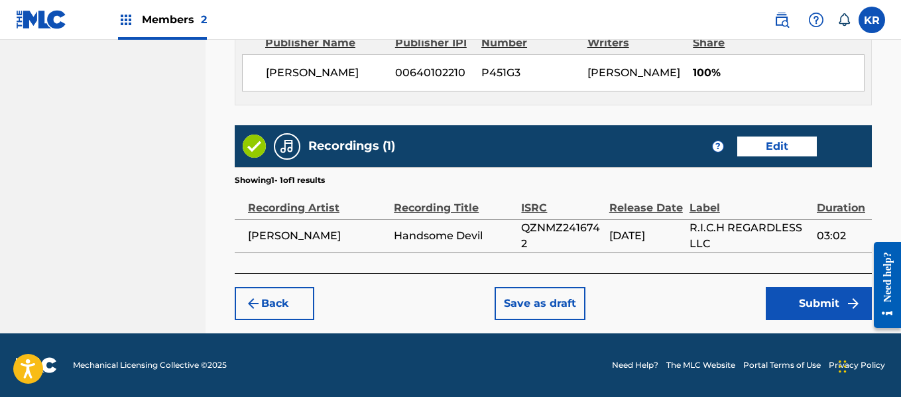
scroll to position [782, 0]
click at [804, 305] on button "Submit" at bounding box center [818, 303] width 106 height 33
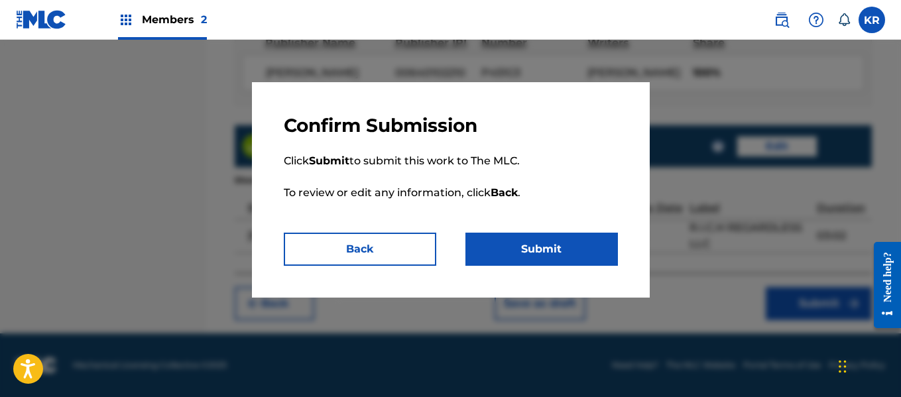
click at [543, 247] on button "Submit" at bounding box center [541, 249] width 152 height 33
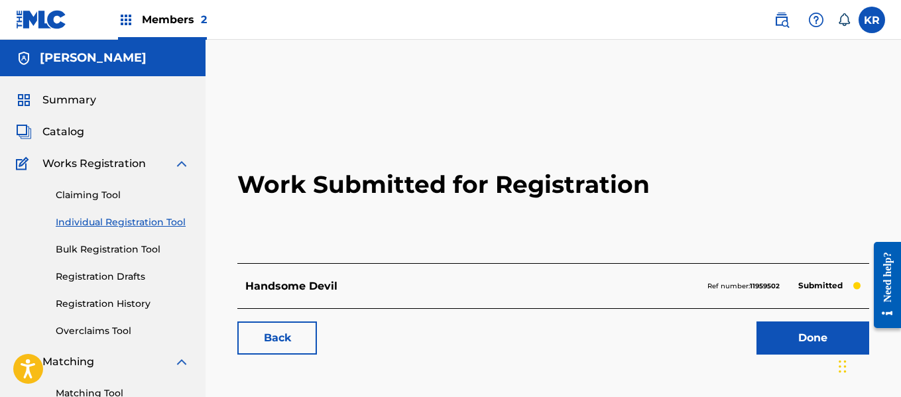
click at [117, 226] on link "Individual Registration Tool" at bounding box center [123, 222] width 134 height 14
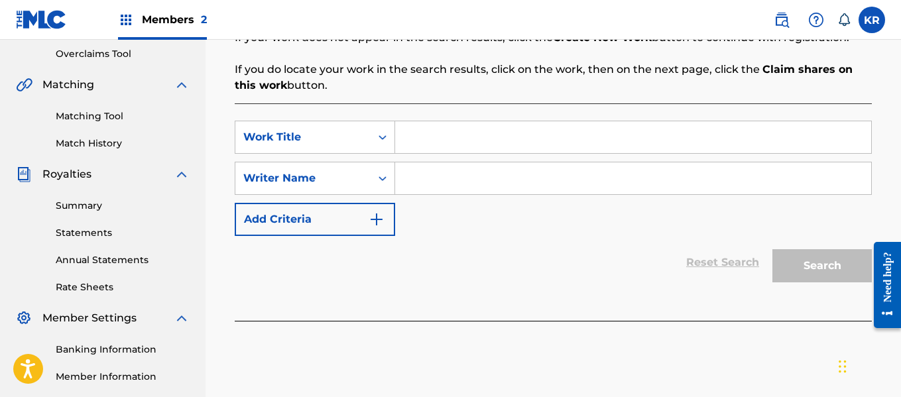
scroll to position [234, 0]
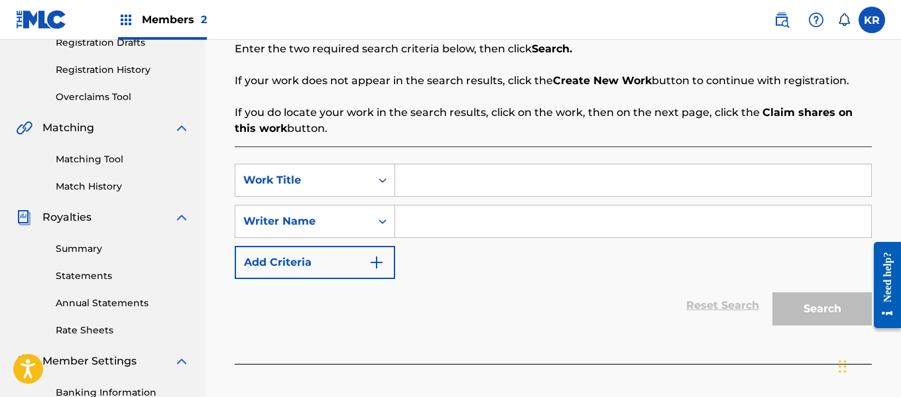
click at [475, 197] on div "SearchWithCriteria319a7151-1a51-4171-ae30-4091efa8ce7b Work Title SearchWithCri…" at bounding box center [553, 221] width 637 height 115
click at [477, 188] on input "Search Form" at bounding box center [633, 180] width 476 height 32
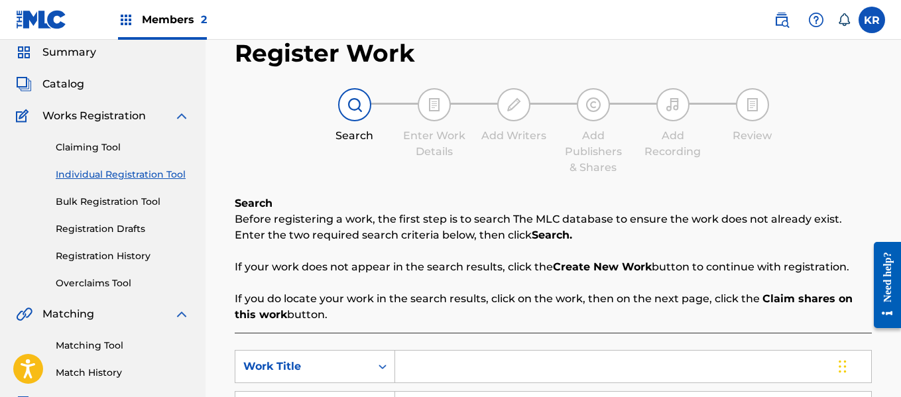
scroll to position [0, 0]
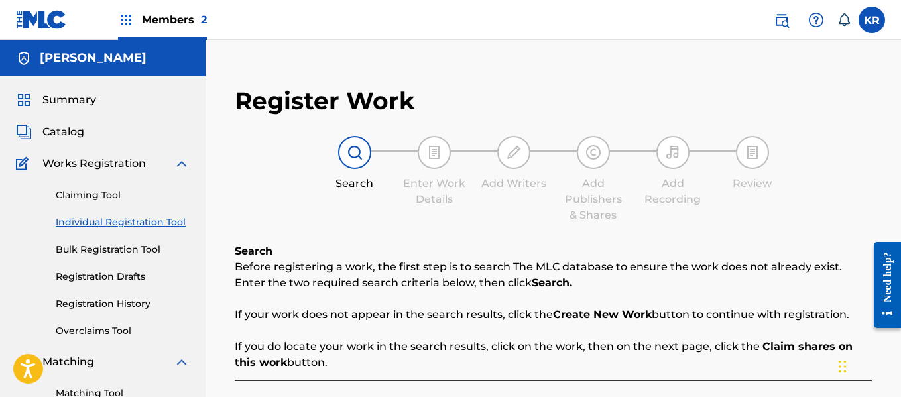
click at [72, 101] on span "Summary" at bounding box center [69, 100] width 54 height 16
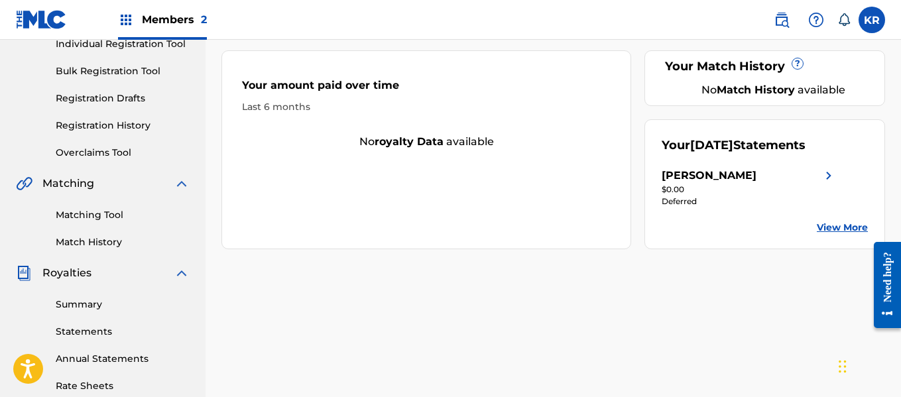
scroll to position [180, 0]
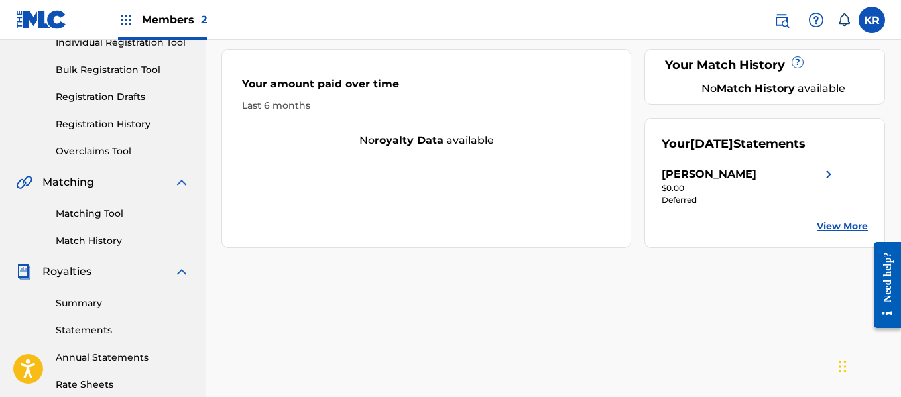
click at [739, 184] on div "$0.00" at bounding box center [748, 188] width 175 height 12
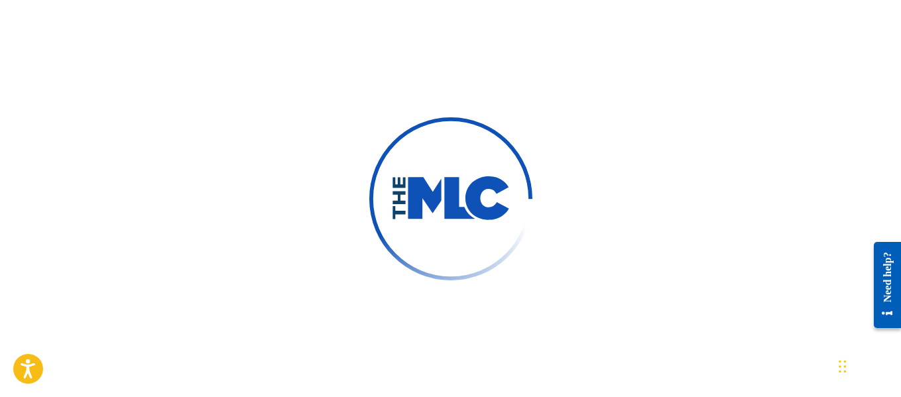
click at [842, 366] on div "Chat Widget" at bounding box center [752, 209] width 297 height 376
drag, startPoint x: 842, startPoint y: 366, endPoint x: 863, endPoint y: 360, distance: 22.5
click at [863, 360] on div "Chat Widget" at bounding box center [752, 199] width 297 height 376
